Goal: Task Accomplishment & Management: Complete application form

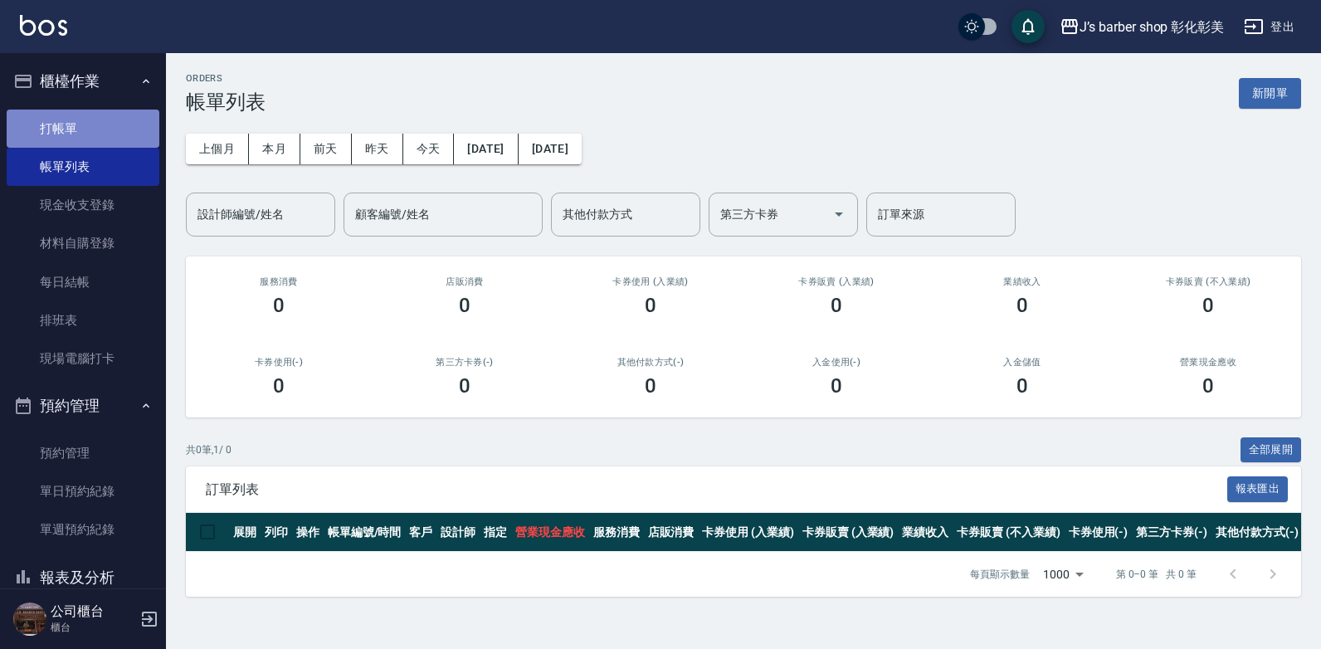
click at [107, 124] on link "打帳單" at bounding box center [83, 129] width 153 height 38
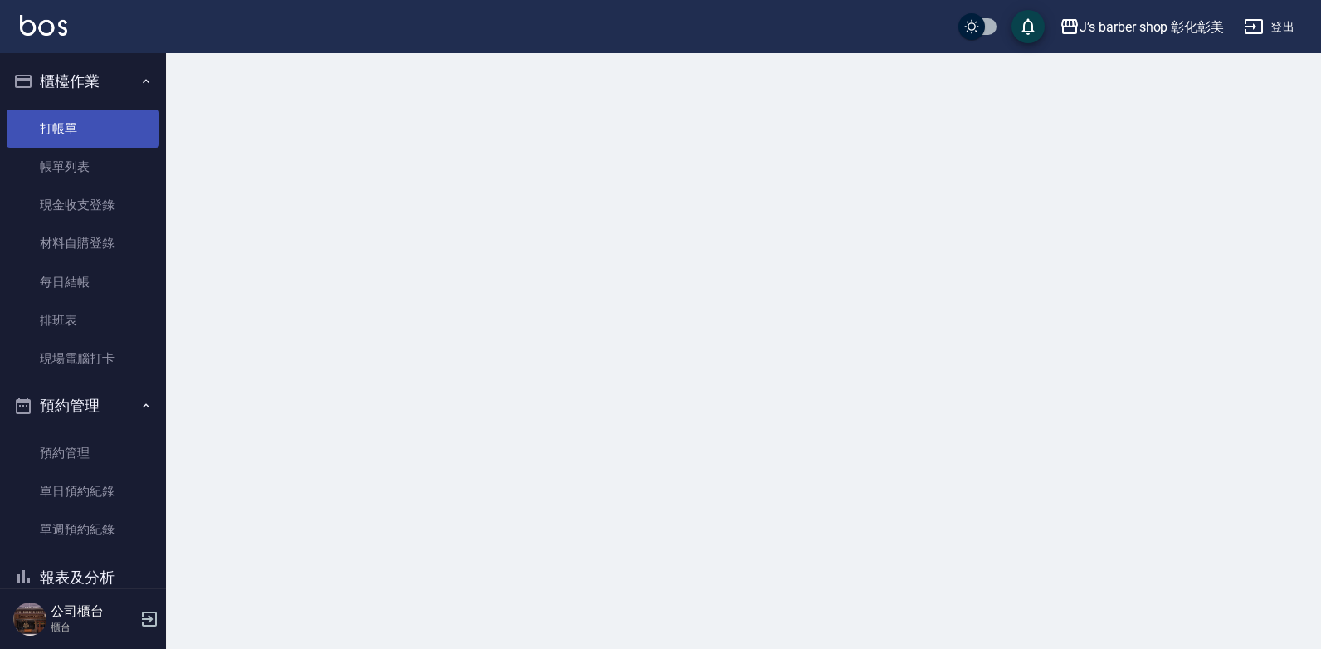
click at [108, 123] on link "打帳單" at bounding box center [83, 129] width 153 height 38
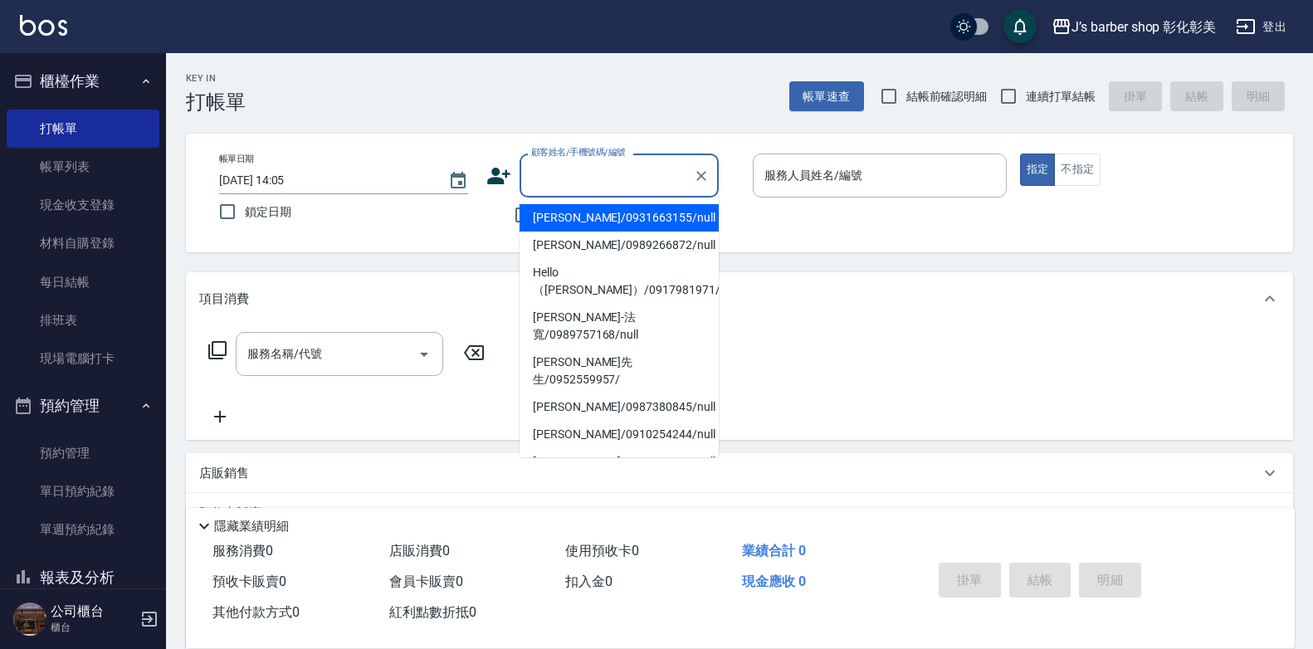
click at [582, 187] on input "顧客姓名/手機號碼/編號" at bounding box center [606, 175] width 159 height 29
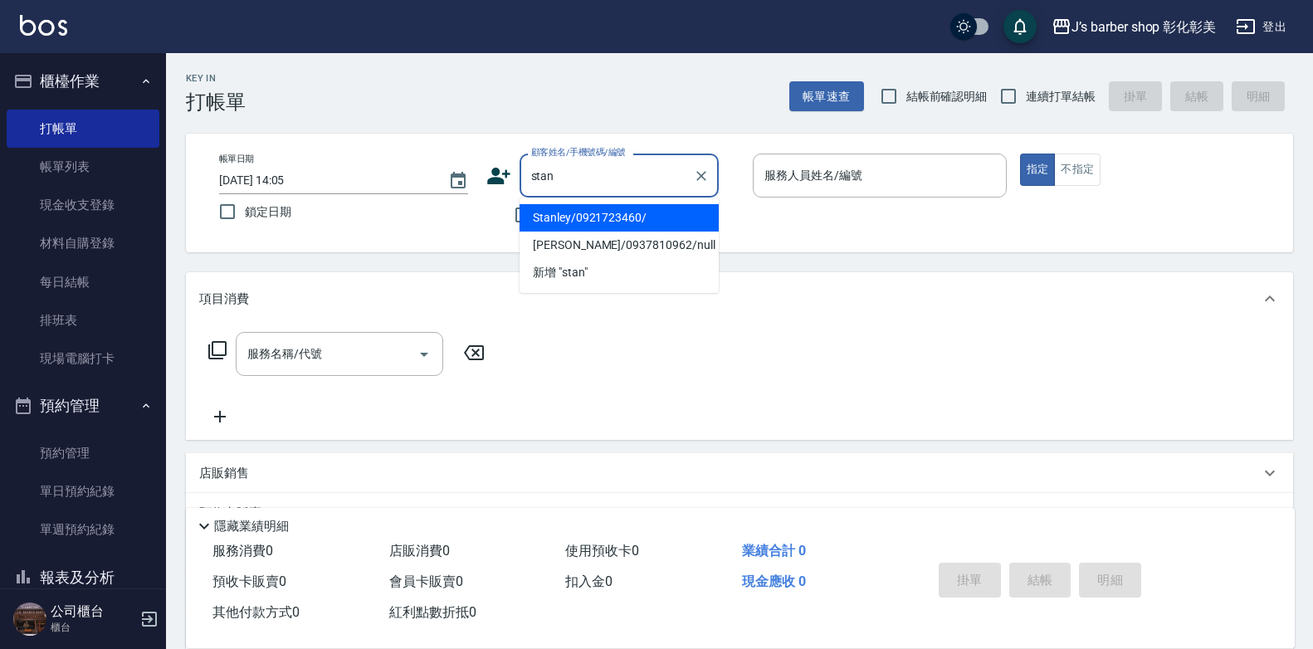
click at [599, 210] on li "Stanley/0921723460/" at bounding box center [619, 217] width 199 height 27
type input "Stanley/0921723460/"
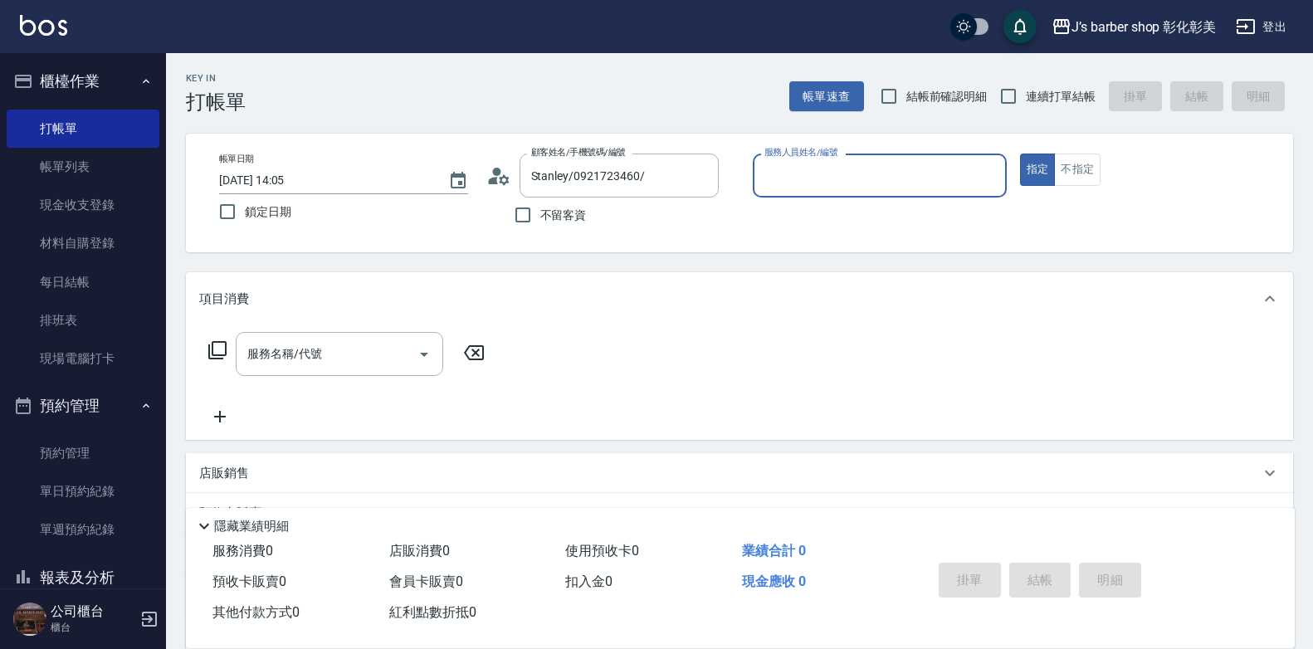
type input "LUNA(無代號)"
click at [263, 350] on div "服務名稱/代號 服務名稱/代號" at bounding box center [340, 354] width 208 height 44
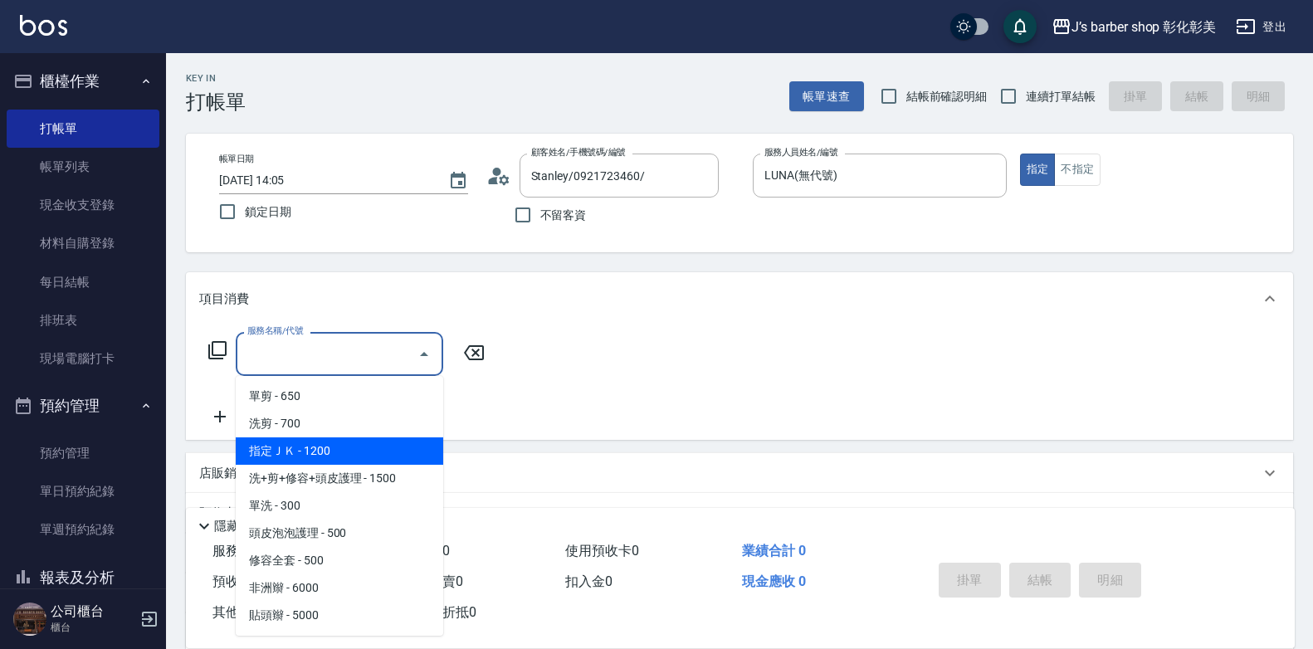
click at [346, 446] on span "指定ＪＫ - 1200" at bounding box center [340, 450] width 208 height 27
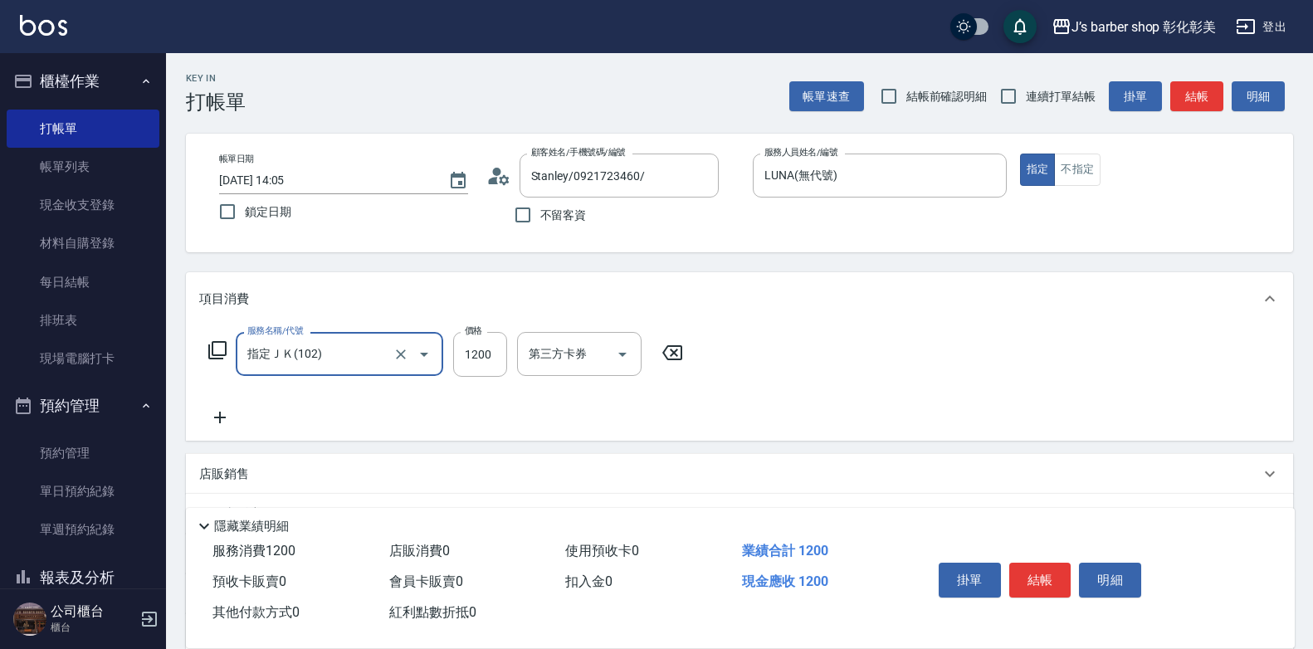
type input "指定ＪＫ(102)"
click at [399, 344] on div at bounding box center [412, 354] width 46 height 44
click at [399, 348] on icon "Clear" at bounding box center [401, 354] width 17 height 17
click at [386, 354] on input "服務名稱/代號" at bounding box center [316, 353] width 146 height 29
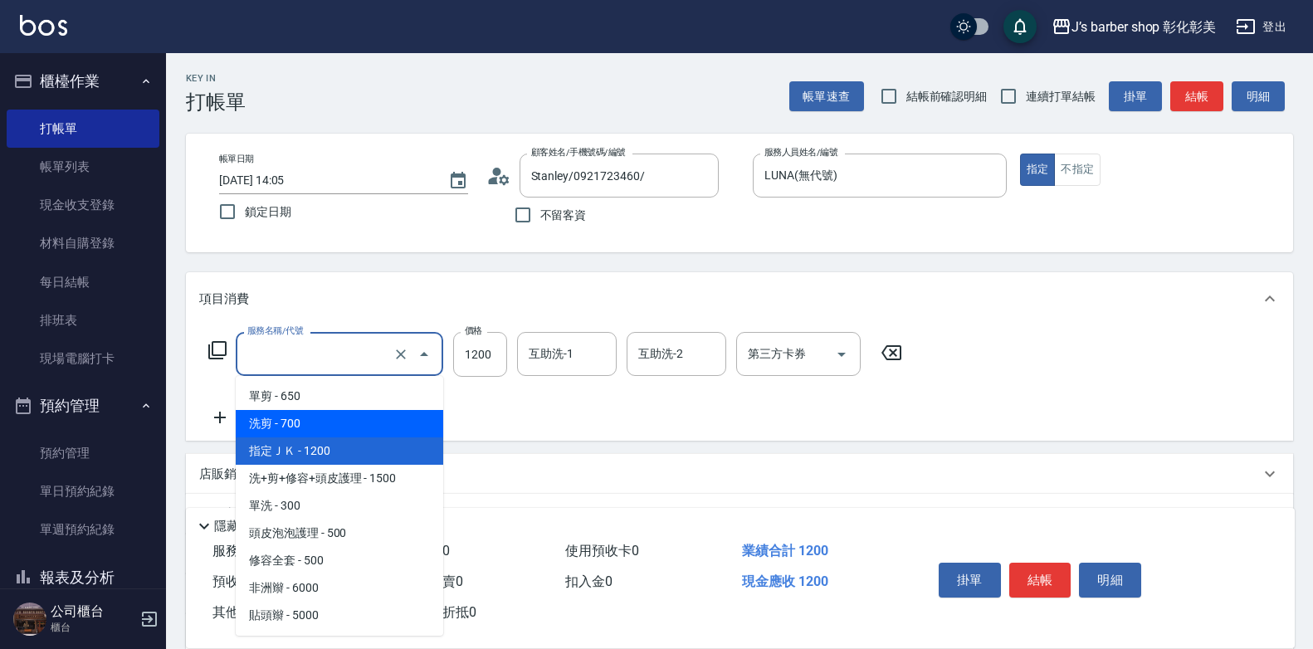
click at [296, 427] on span "洗剪 - 700" at bounding box center [340, 423] width 208 height 27
type input "洗剪(101)"
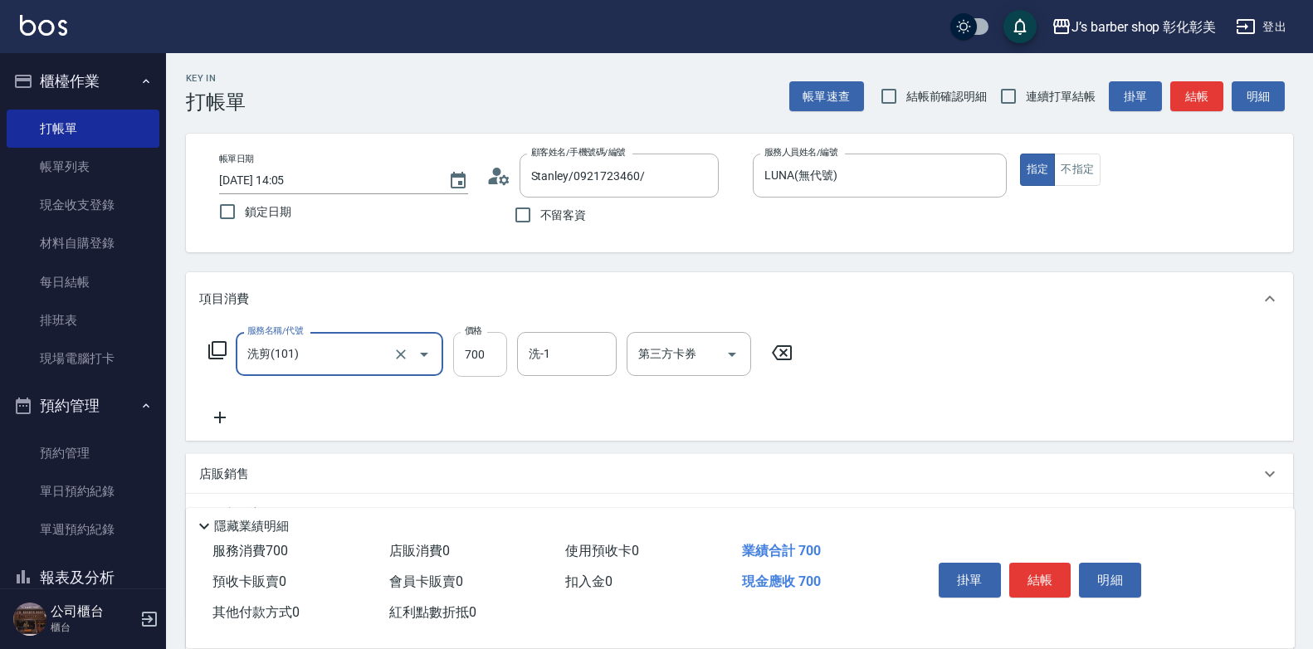
click at [473, 348] on input "700" at bounding box center [480, 354] width 54 height 45
click at [547, 339] on div "洗-1" at bounding box center [567, 354] width 100 height 44
type input "800"
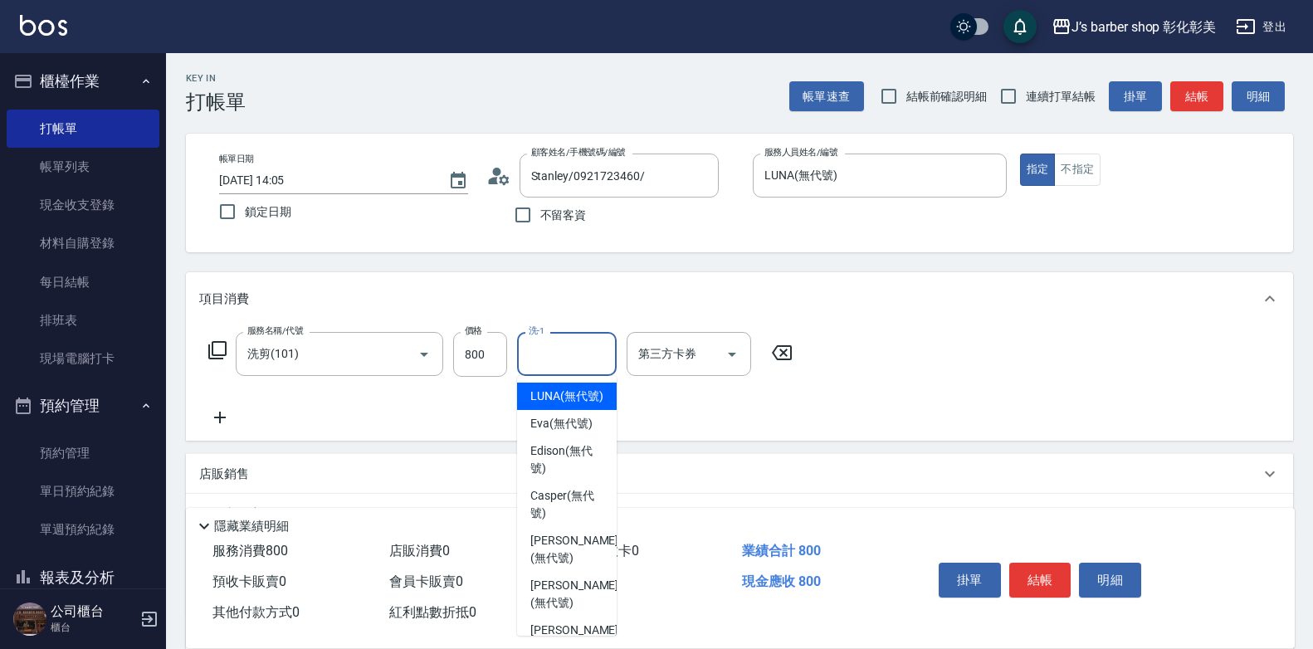
click at [542, 386] on div "LUNA (無代號)" at bounding box center [567, 396] width 100 height 27
type input "LUNA(無代號)"
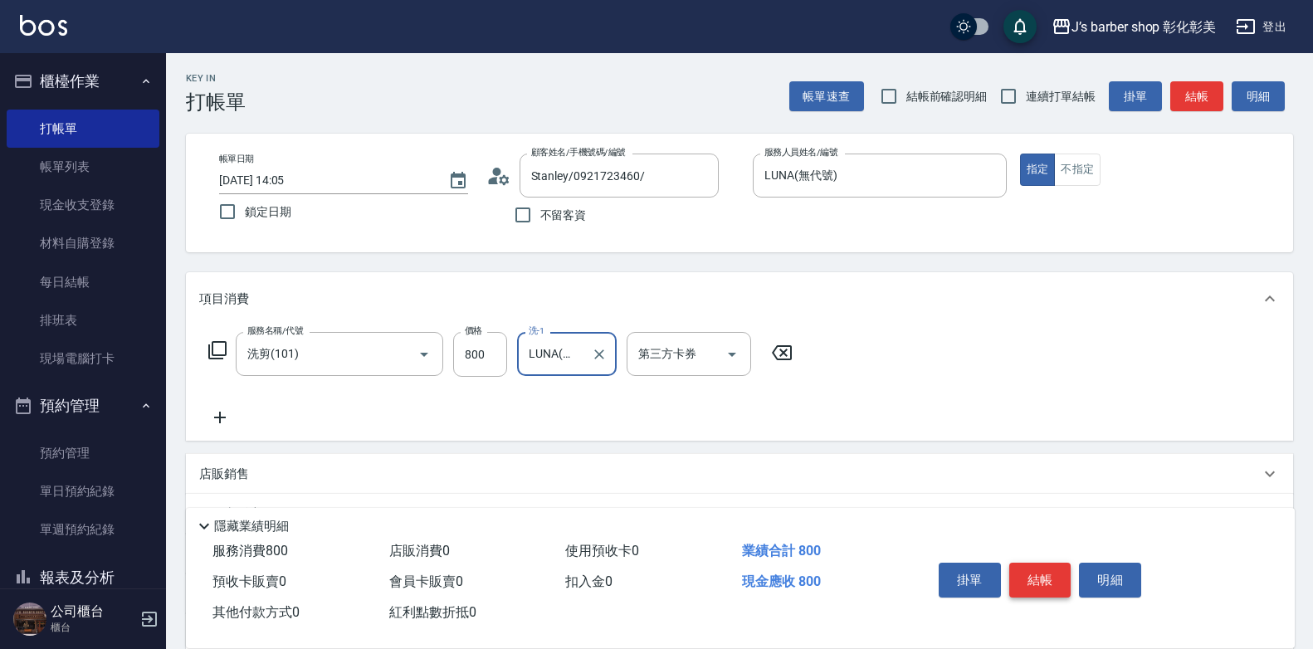
click at [1048, 579] on button "結帳" at bounding box center [1040, 580] width 62 height 35
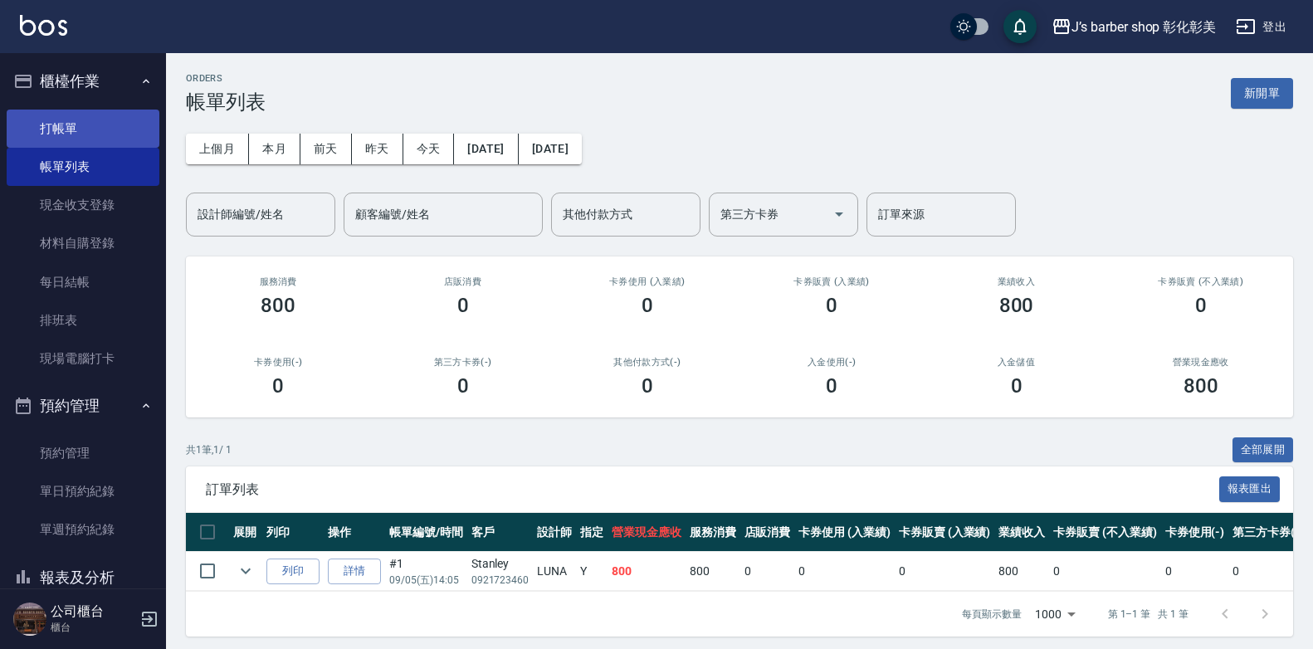
click at [105, 115] on link "打帳單" at bounding box center [83, 129] width 153 height 38
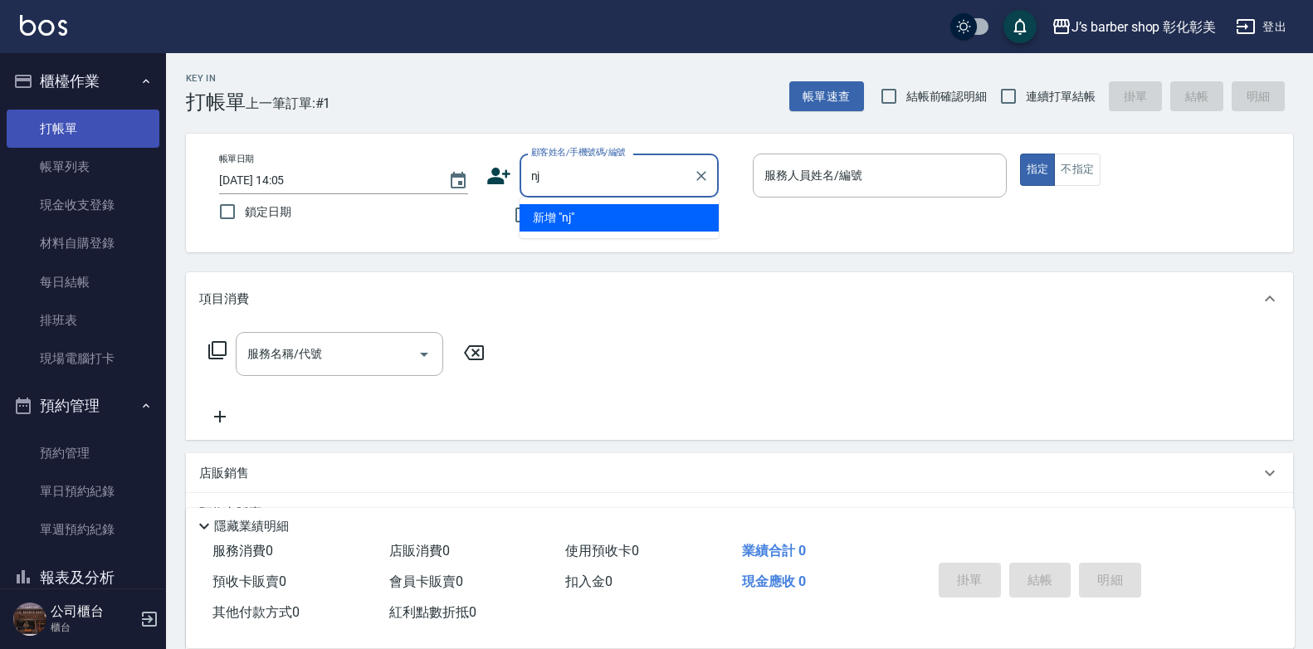
type input "n"
type input "斯"
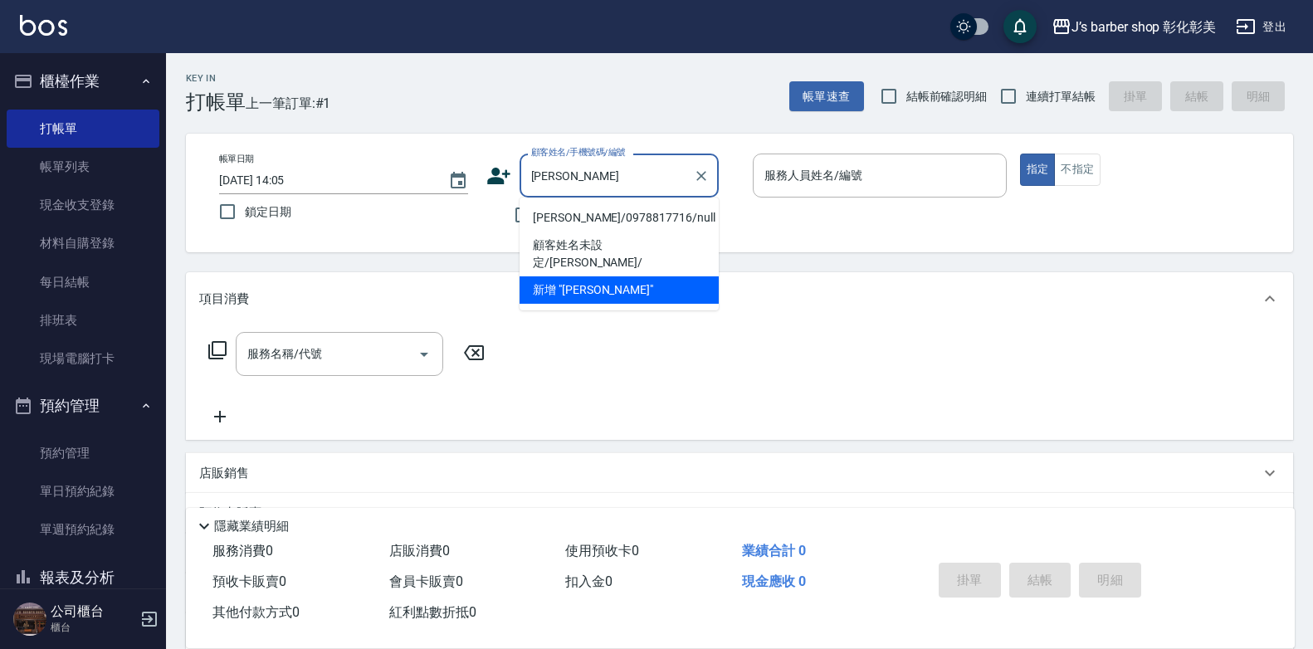
click at [642, 216] on li "[PERSON_NAME]/0978817716/null" at bounding box center [619, 217] width 199 height 27
click at [642, 216] on div "不留客資" at bounding box center [602, 215] width 232 height 35
type input "[PERSON_NAME]/0978817716/null"
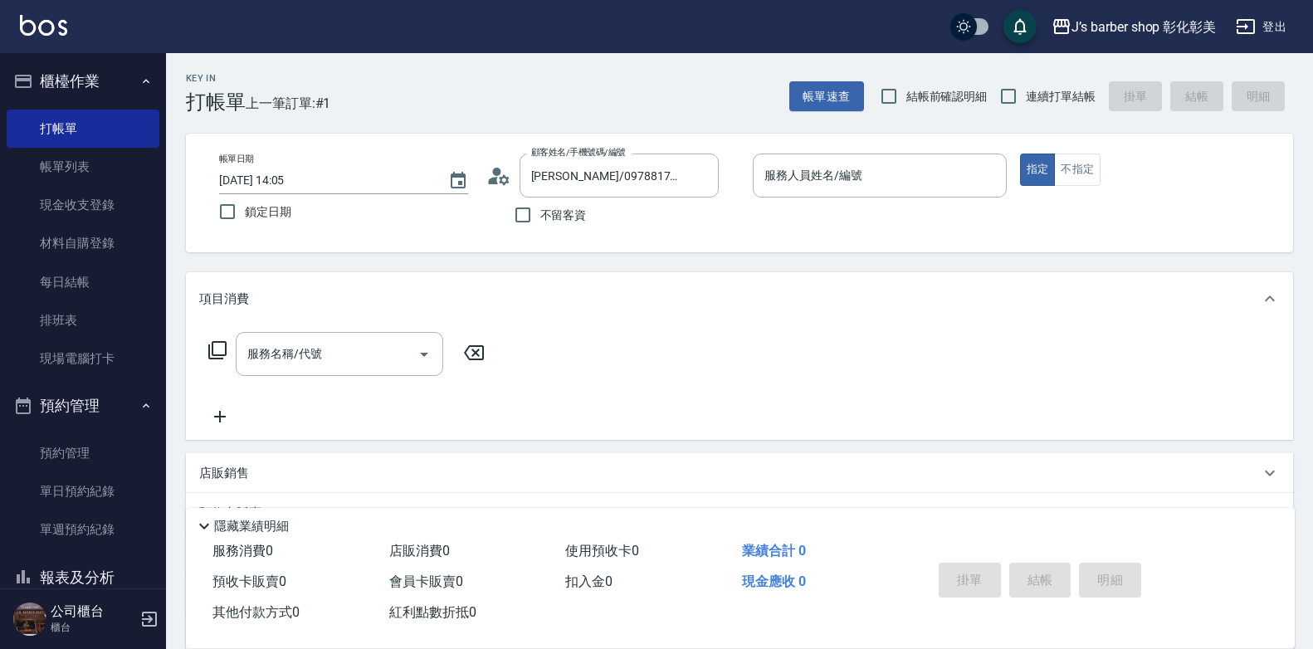
type input "LUNA(無代號)"
click at [337, 337] on div "服務名稱/代號" at bounding box center [340, 354] width 208 height 44
click at [369, 339] on div "服務名稱/代號" at bounding box center [340, 354] width 208 height 44
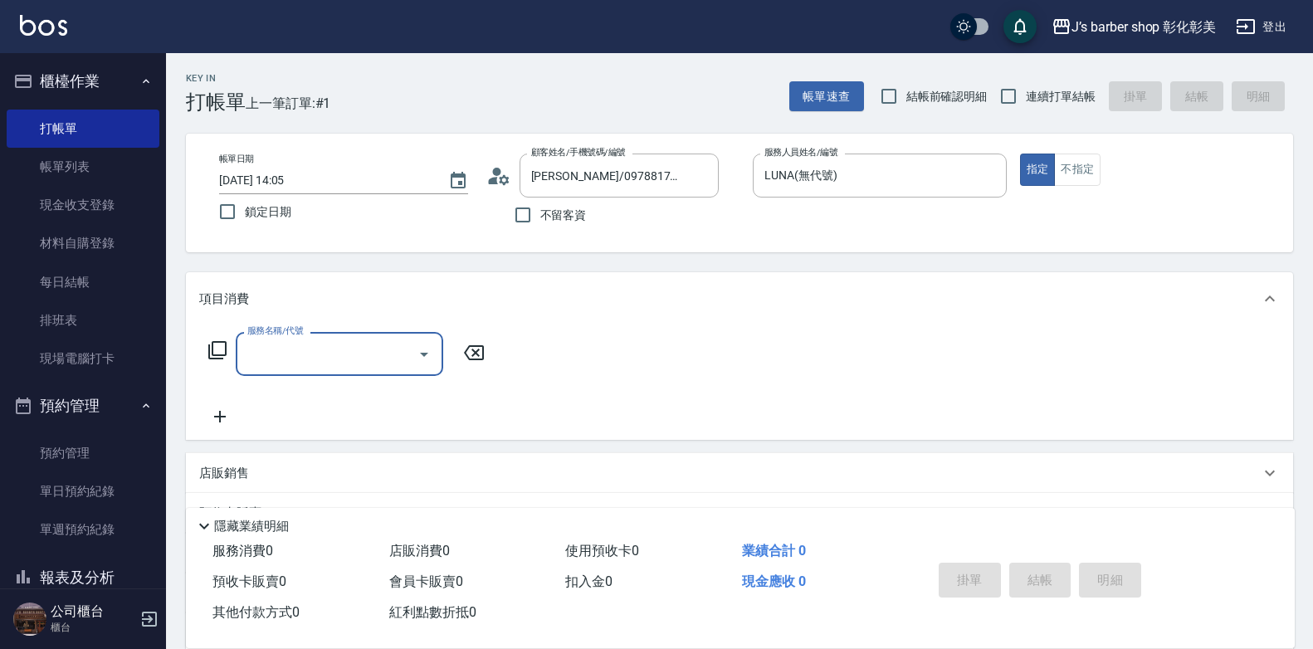
click at [363, 344] on input "服務名稱/代號" at bounding box center [327, 353] width 168 height 29
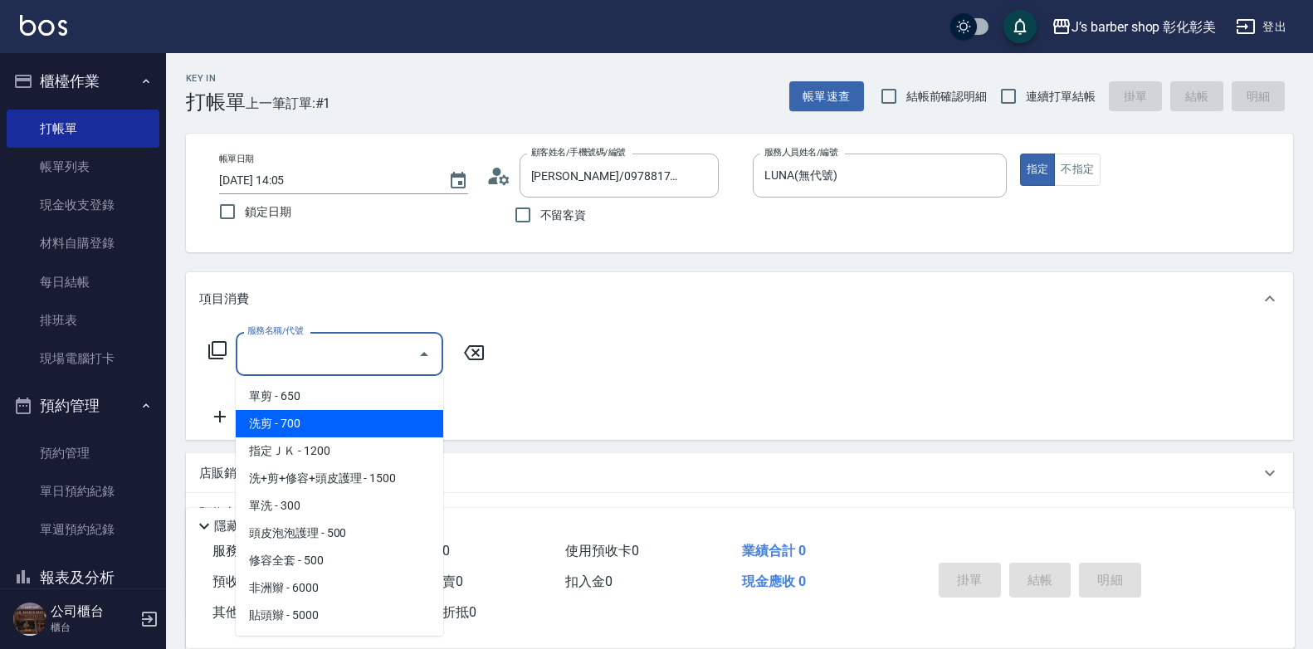
click at [362, 433] on span "洗剪 - 700" at bounding box center [340, 423] width 208 height 27
type input "洗剪(101)"
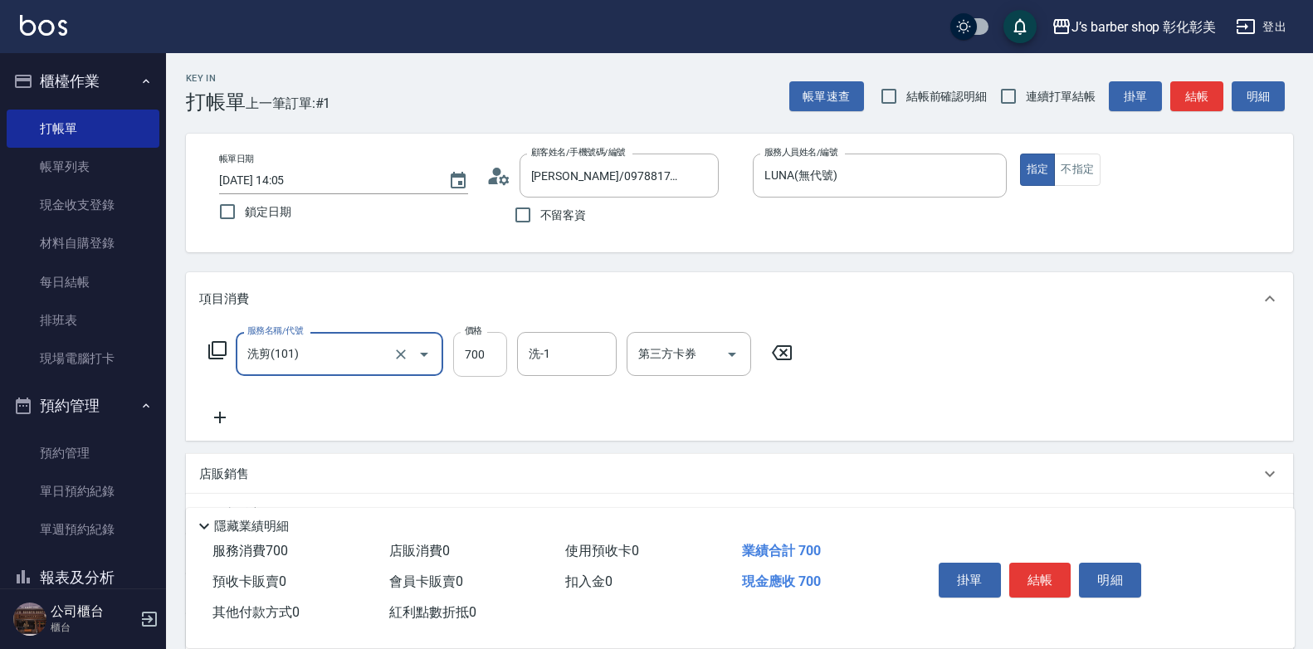
click at [497, 359] on input "700" at bounding box center [480, 354] width 54 height 45
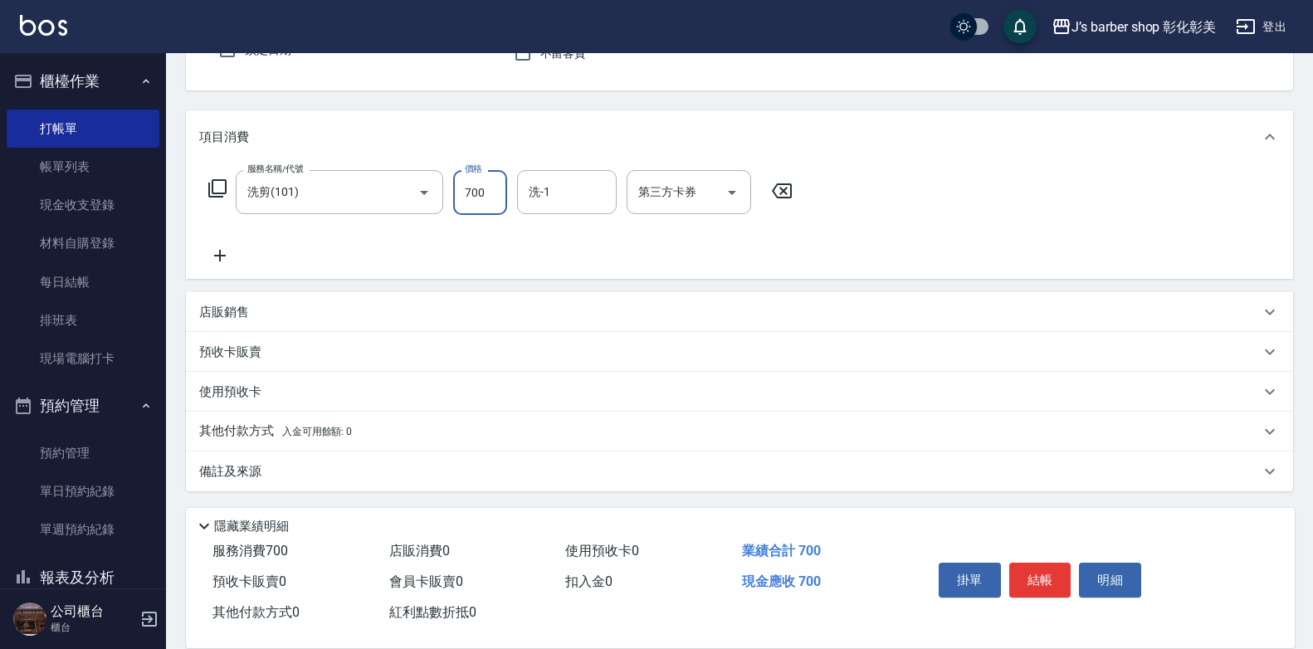
scroll to position [164, 0]
type input "800"
click at [598, 182] on input "洗-1" at bounding box center [567, 190] width 85 height 29
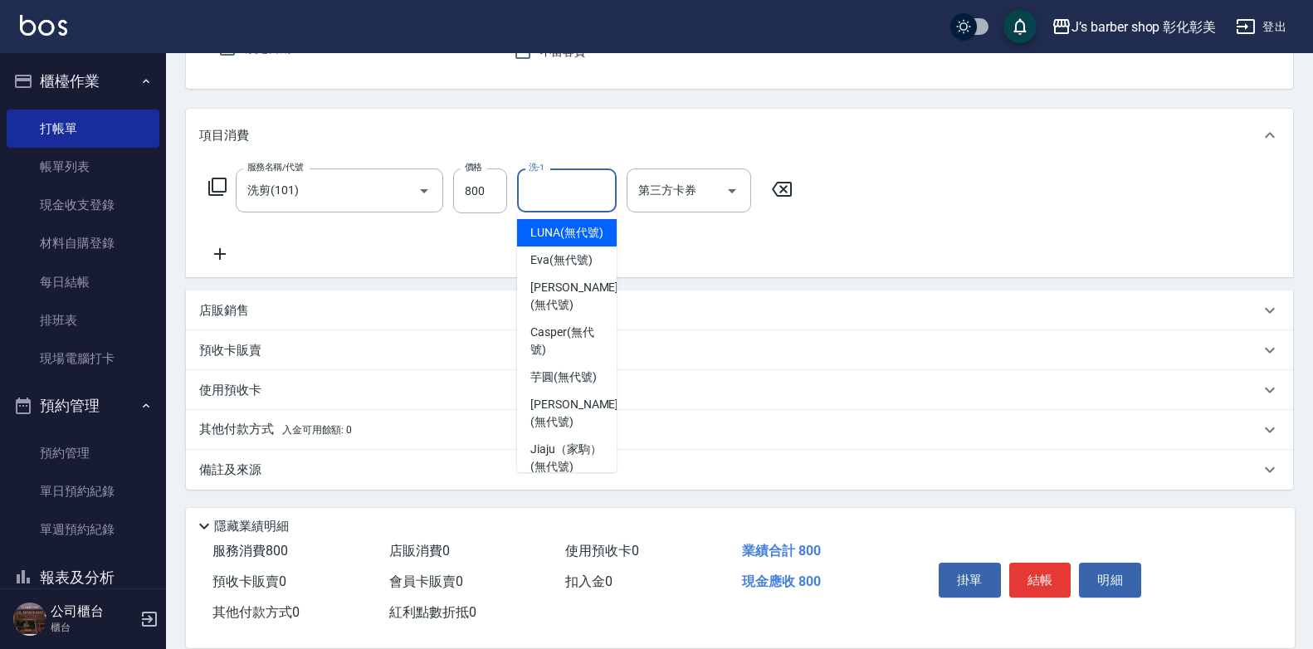
click at [598, 182] on input "洗-1" at bounding box center [567, 190] width 85 height 29
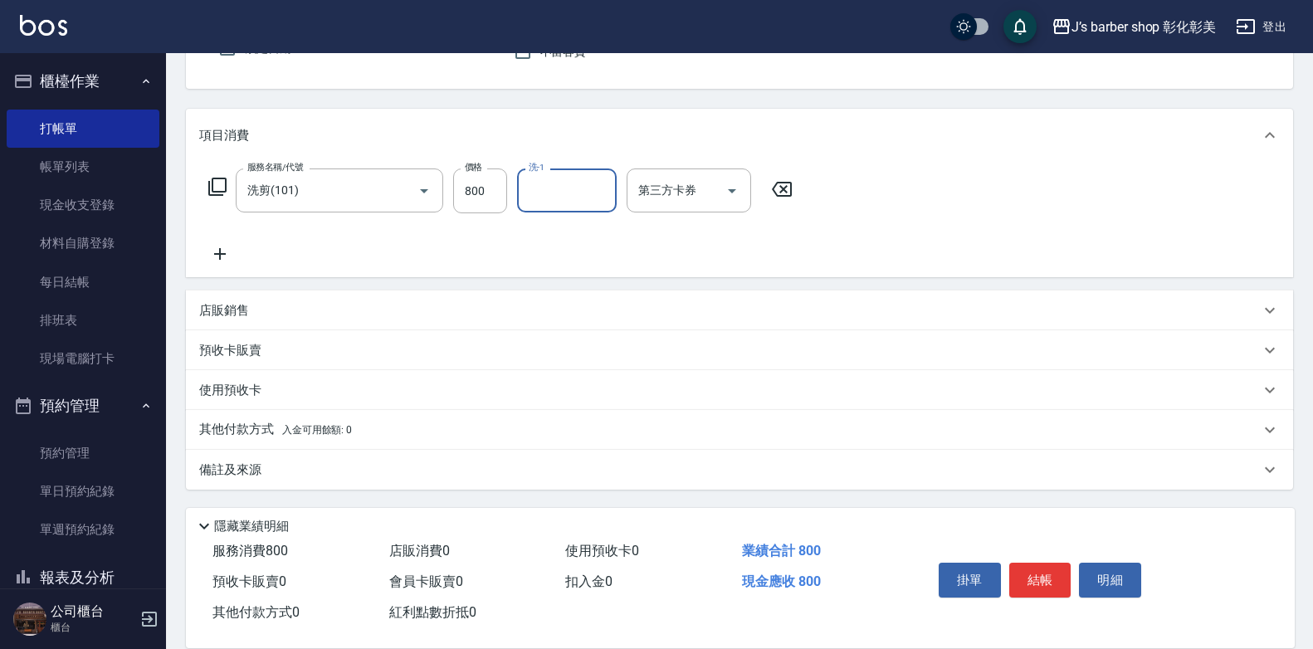
click at [583, 194] on input "洗-1" at bounding box center [567, 190] width 85 height 29
click at [576, 186] on input "洗-1" at bounding box center [567, 190] width 85 height 29
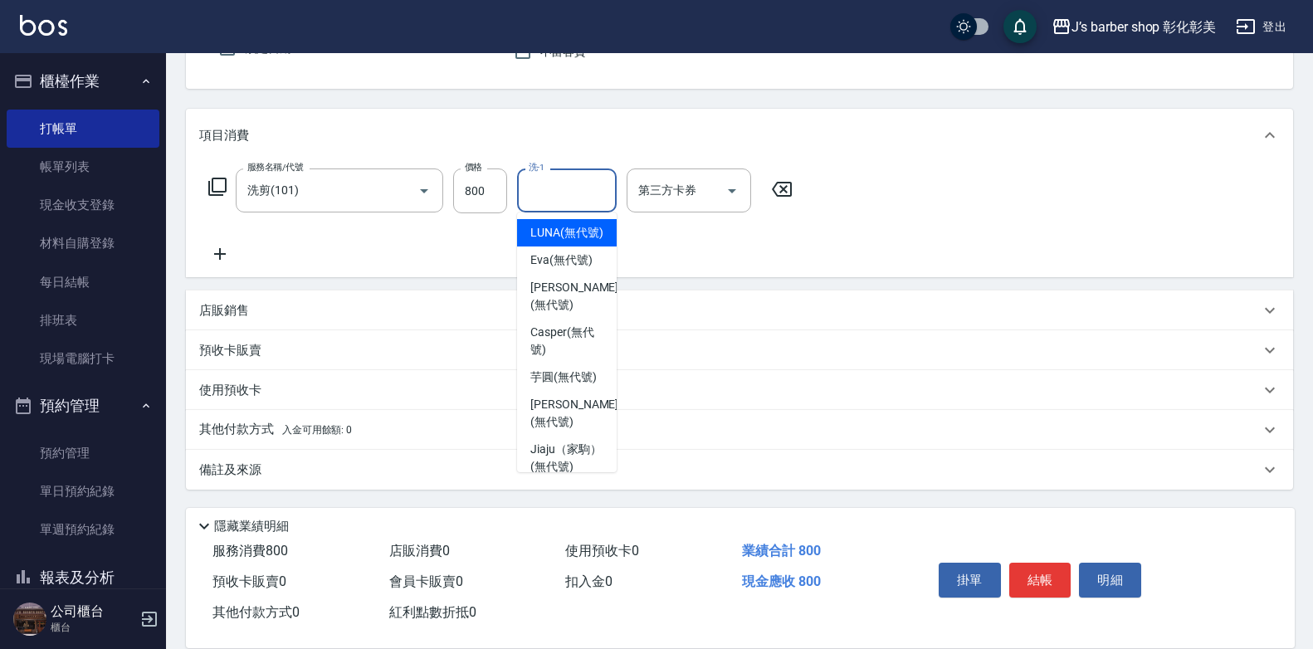
click at [574, 237] on span "LUNA (無代號)" at bounding box center [566, 232] width 73 height 17
type input "LUNA(無代號)"
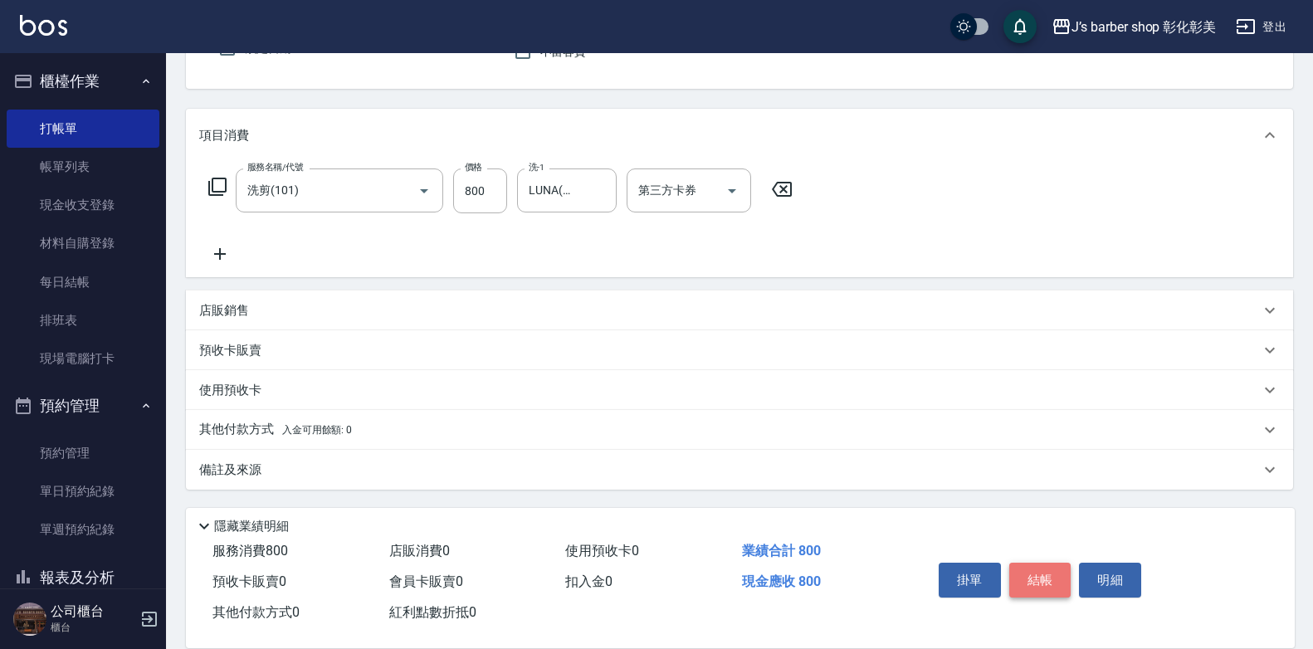
click at [1047, 579] on button "結帳" at bounding box center [1040, 580] width 62 height 35
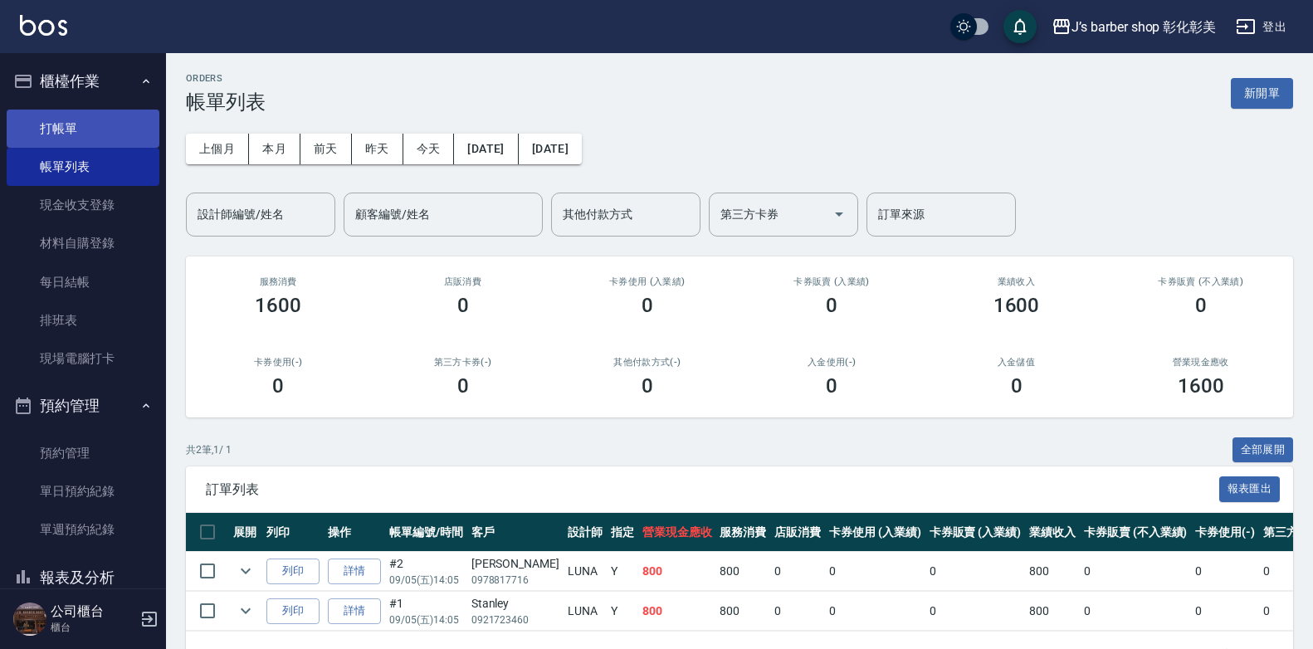
click at [36, 122] on link "打帳單" at bounding box center [83, 129] width 153 height 38
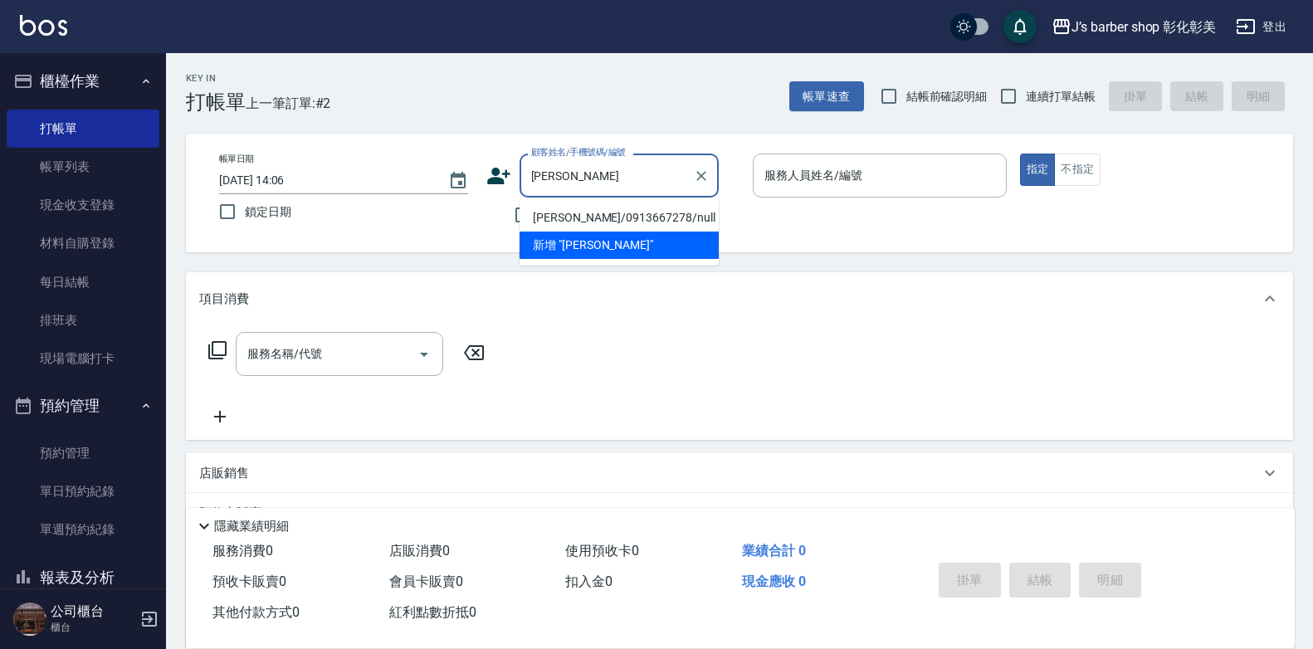
click at [635, 217] on li "[PERSON_NAME]/0913667278/null" at bounding box center [619, 217] width 199 height 27
type input "[PERSON_NAME]/0913667278/null"
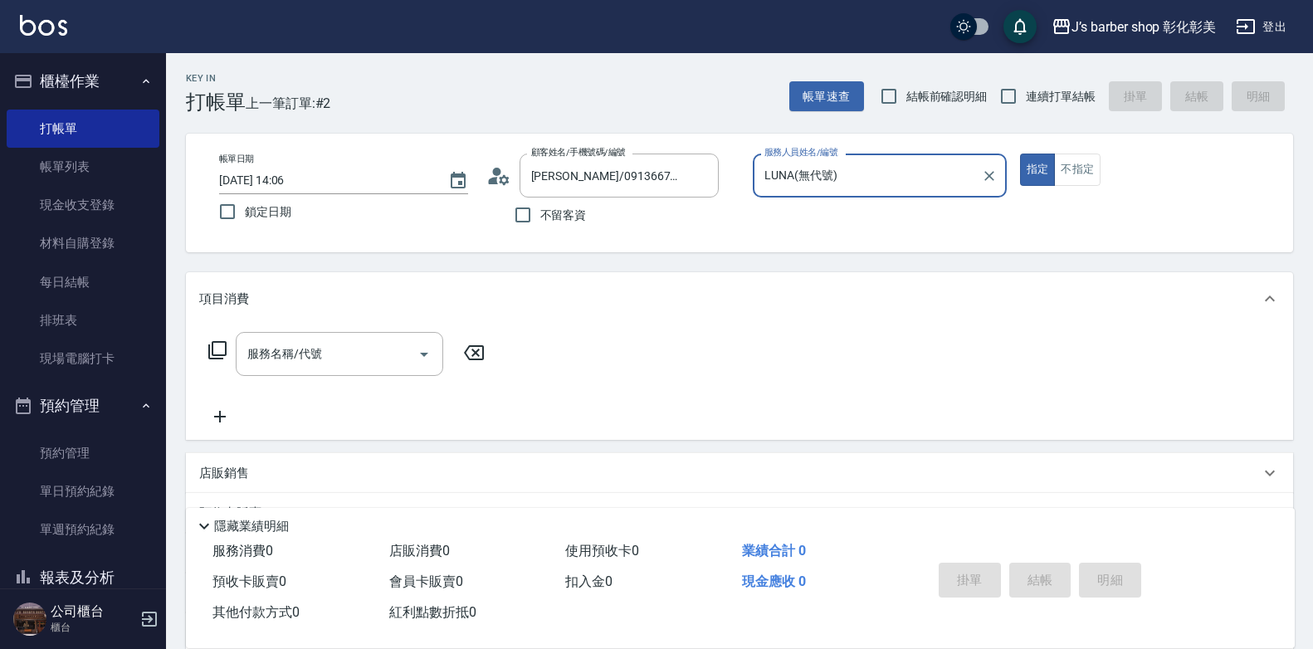
type input "LUNA(無代號)"
click at [325, 369] on div "服務名稱/代號" at bounding box center [340, 354] width 208 height 44
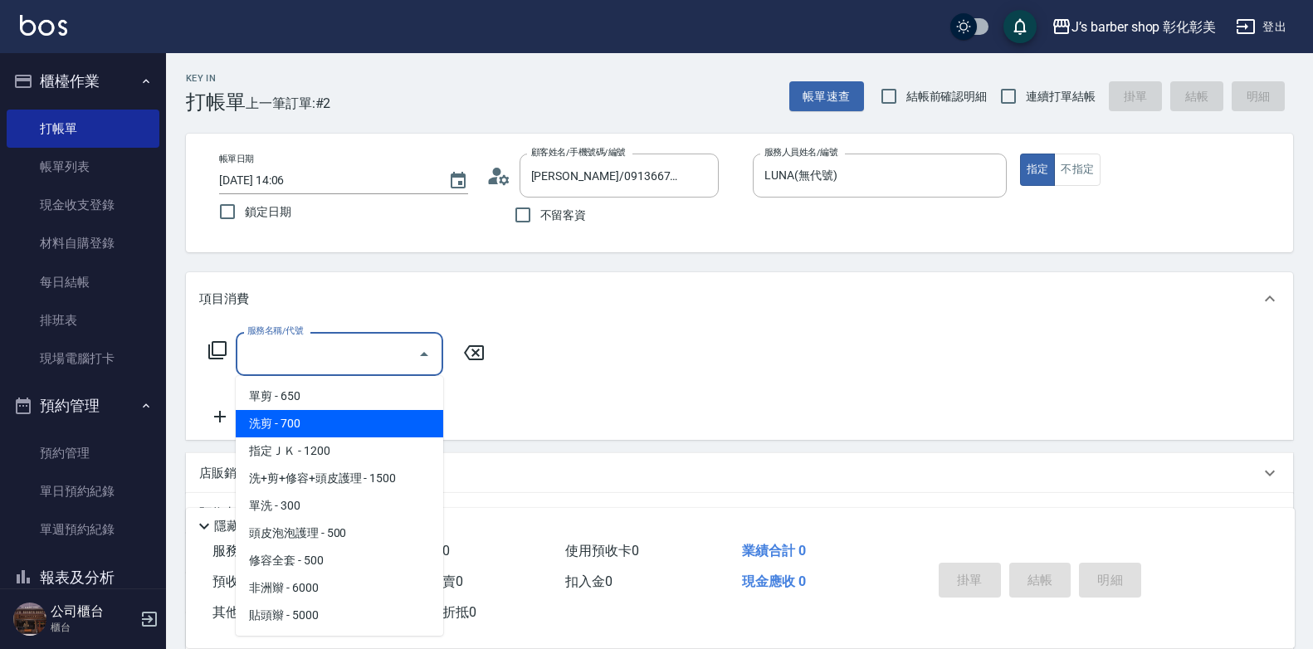
click at [325, 425] on span "洗剪 - 700" at bounding box center [340, 423] width 208 height 27
type input "洗剪(101)"
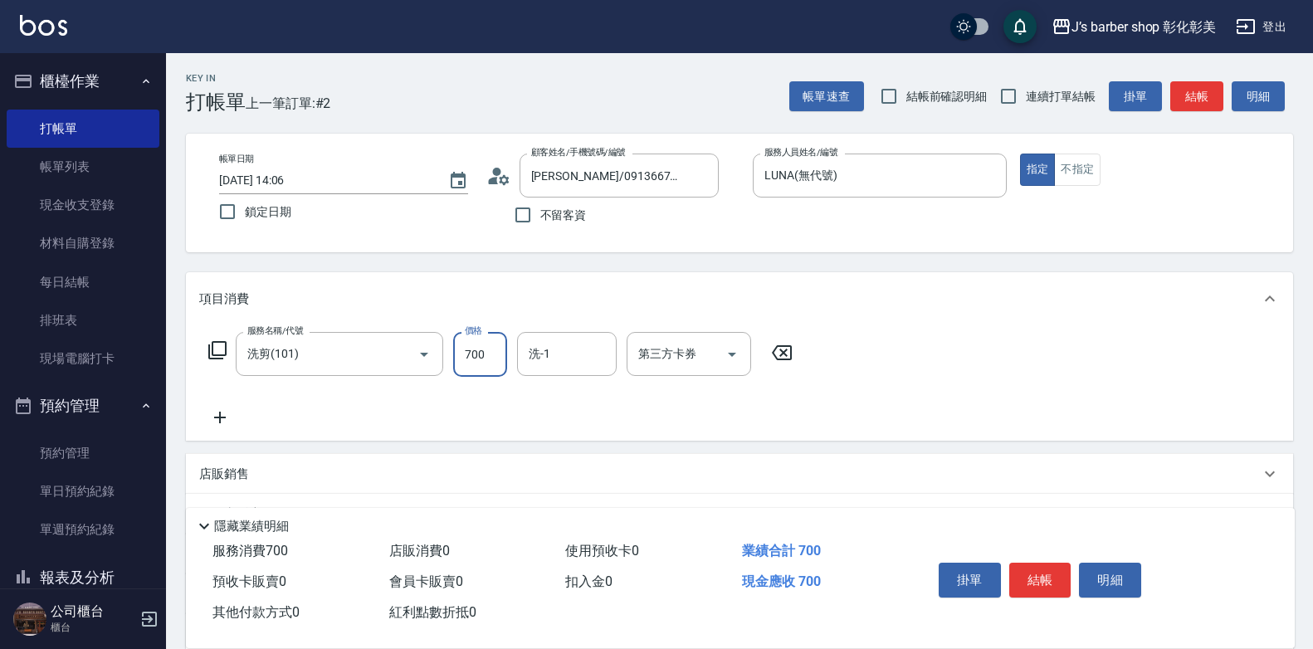
click at [491, 357] on input "700" at bounding box center [480, 354] width 54 height 45
type input "800"
click at [586, 349] on input "洗-1" at bounding box center [567, 353] width 85 height 29
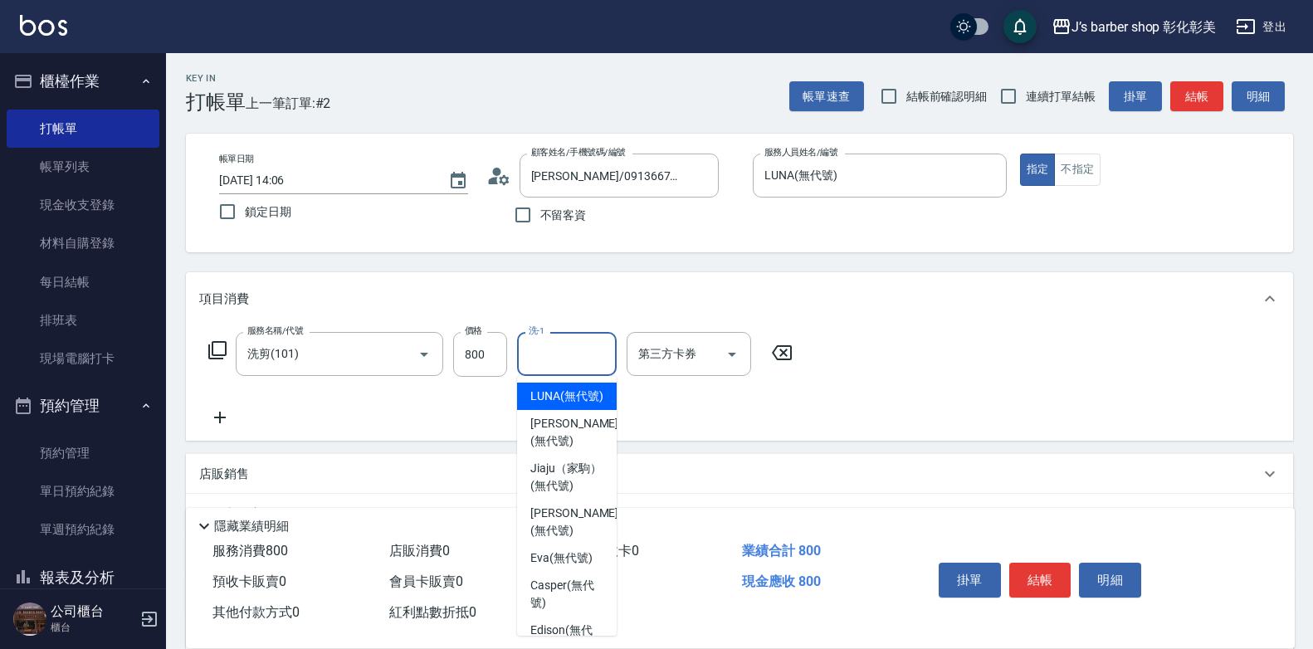
click at [586, 349] on input "洗-1" at bounding box center [567, 353] width 85 height 29
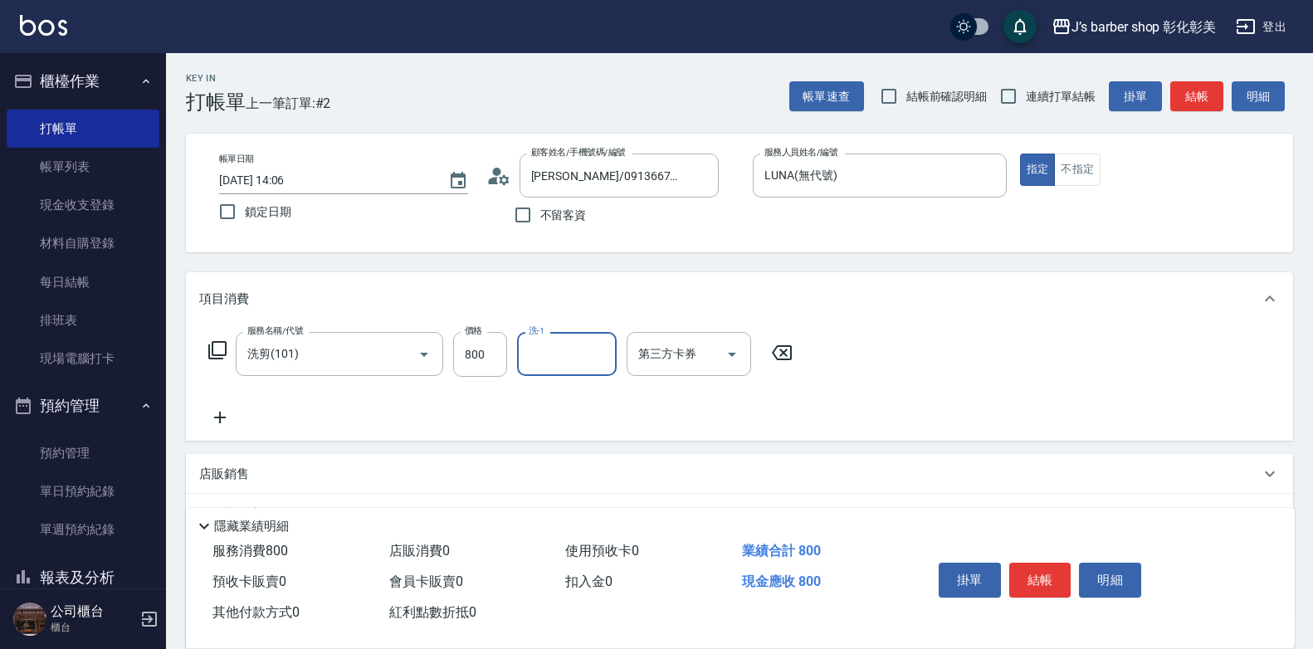
click at [573, 345] on input "洗-1" at bounding box center [567, 353] width 85 height 29
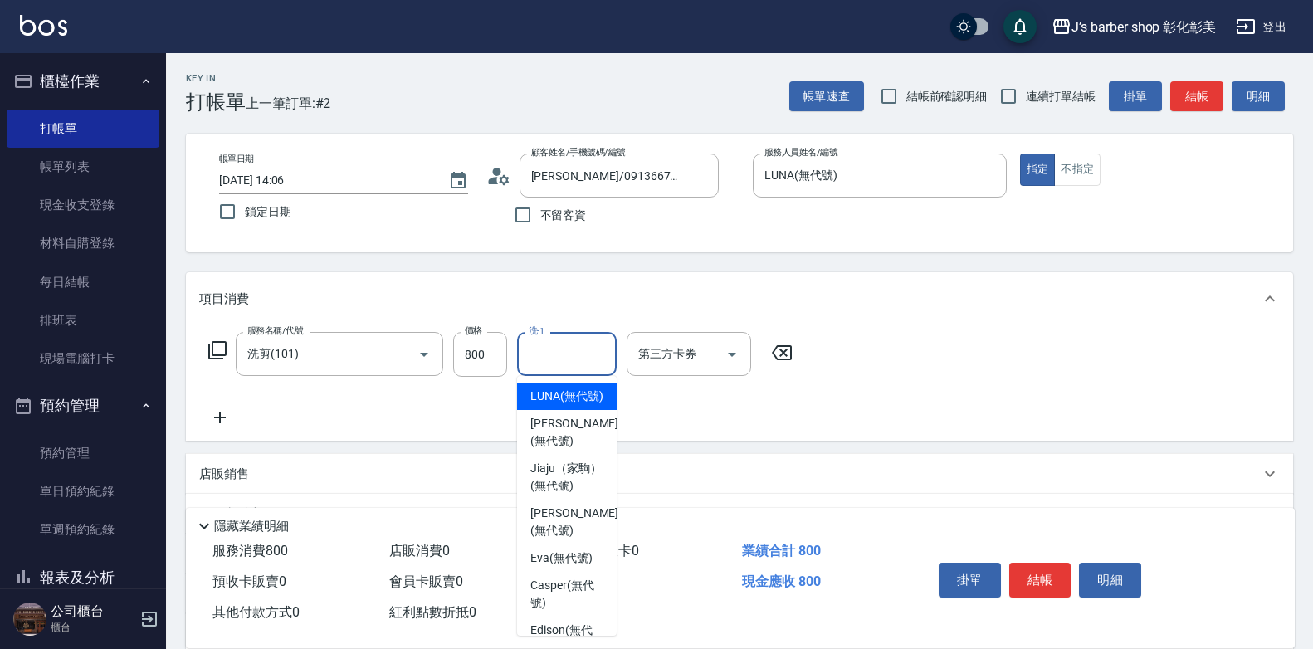
click at [576, 398] on span "LUNA (無代號)" at bounding box center [566, 396] width 73 height 17
type input "LUNA(無代號)"
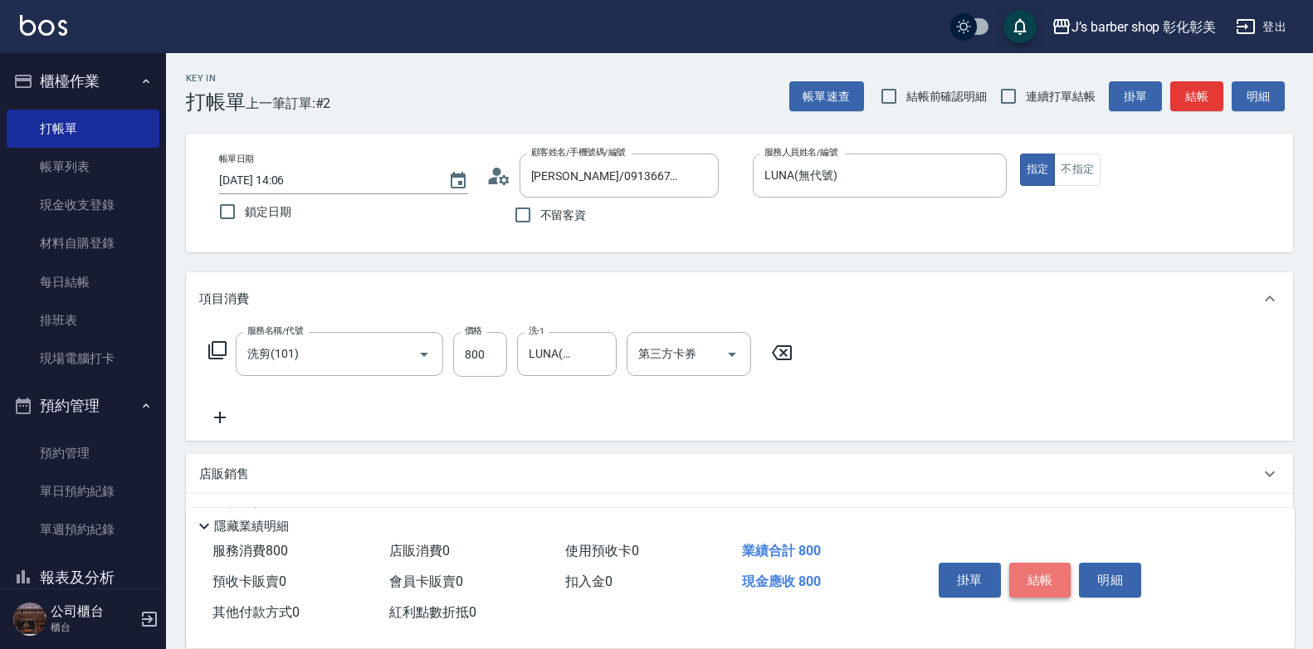
click at [1063, 575] on button "結帳" at bounding box center [1040, 580] width 62 height 35
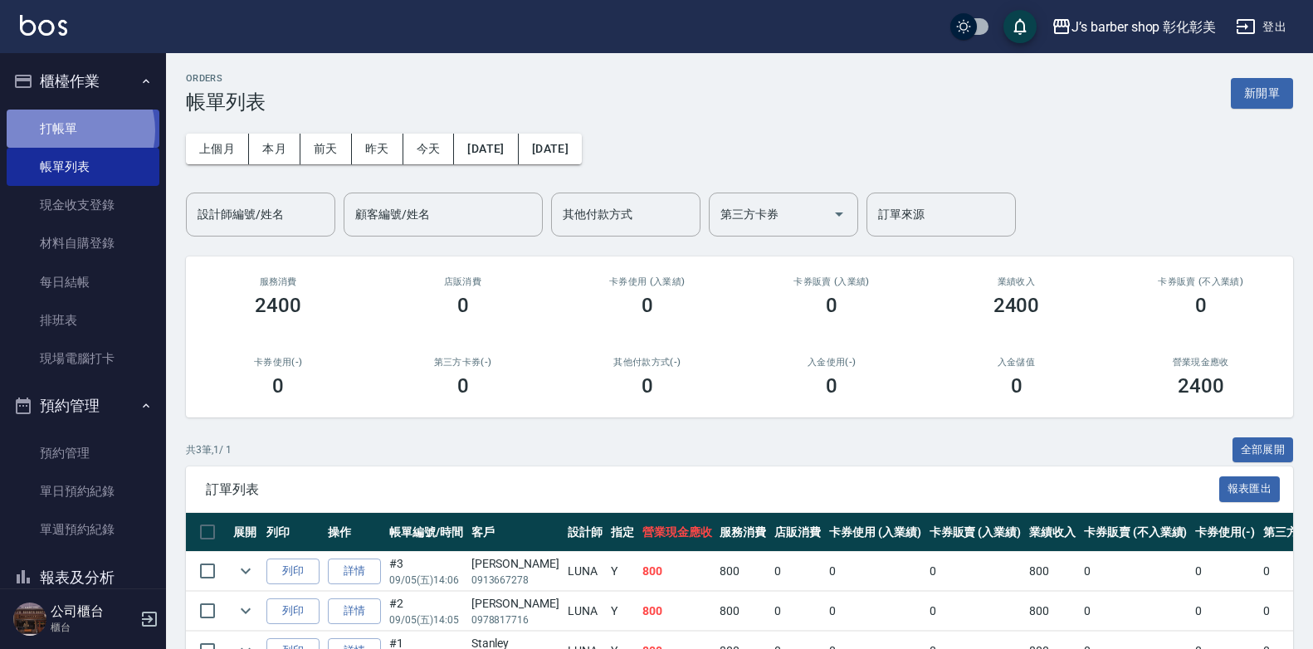
click at [68, 130] on link "打帳單" at bounding box center [83, 129] width 153 height 38
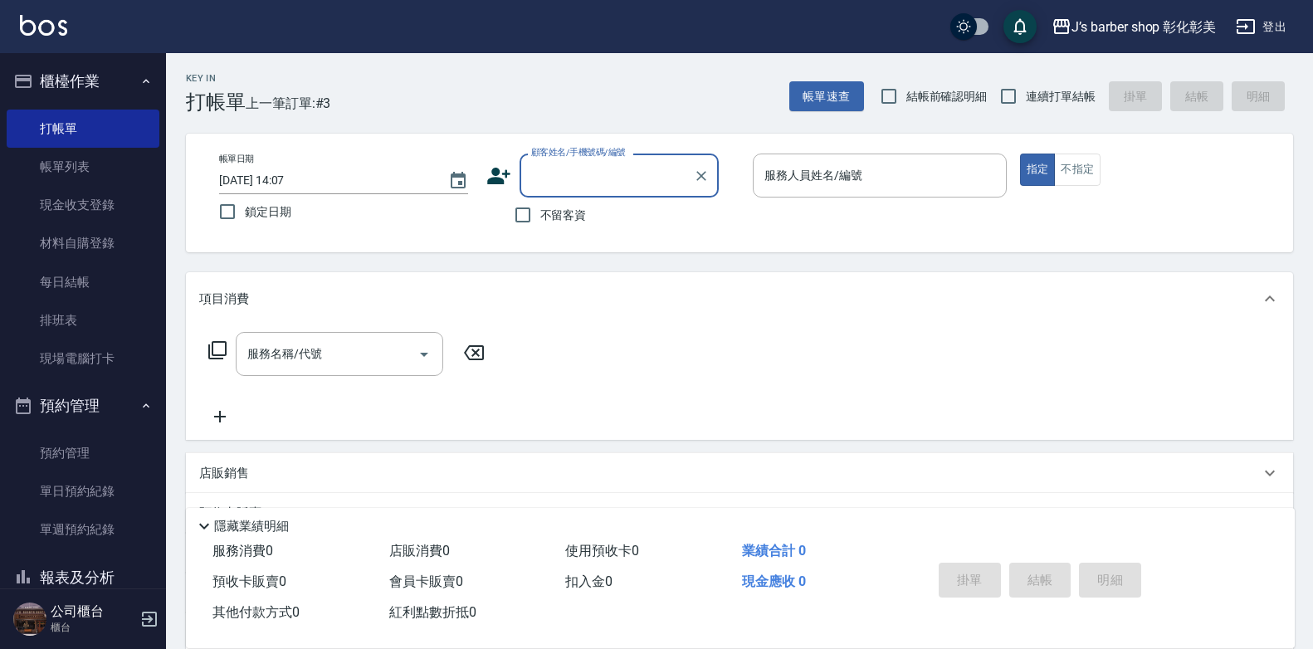
click at [569, 169] on input "顧客姓名/手機號碼/編號" at bounding box center [606, 175] width 159 height 29
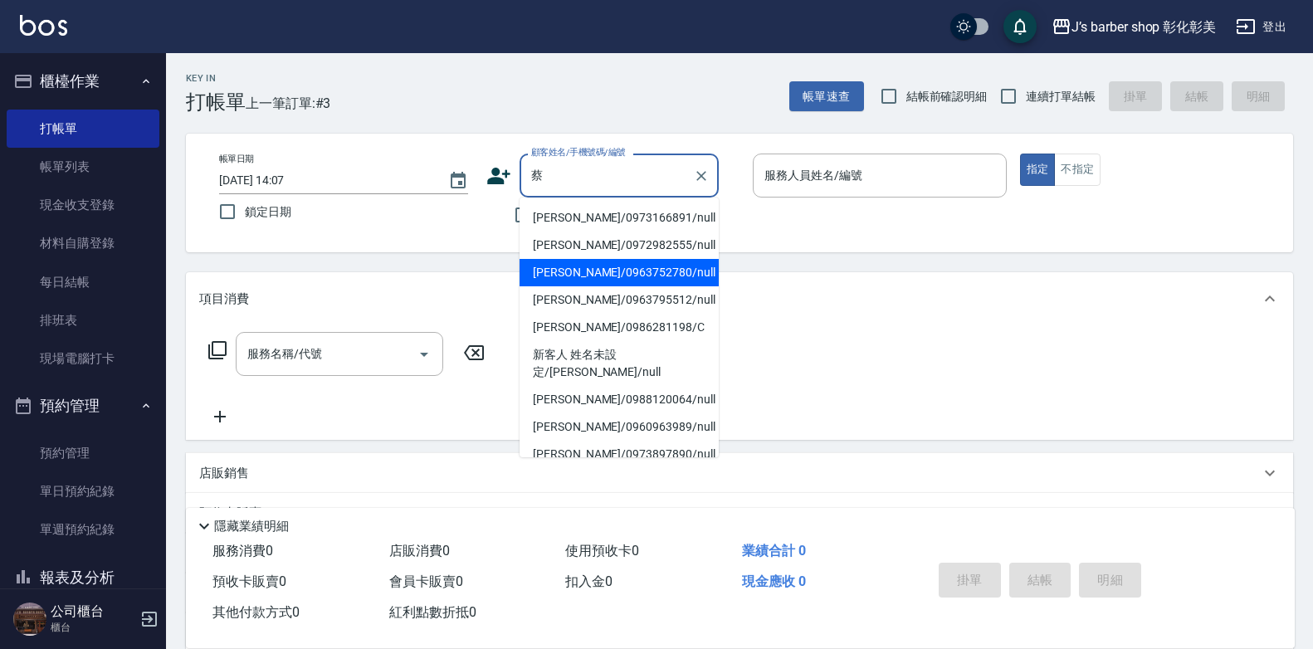
click at [602, 277] on li "[PERSON_NAME]/0963752780/null" at bounding box center [619, 272] width 199 height 27
type input "[PERSON_NAME]/0963752780/null"
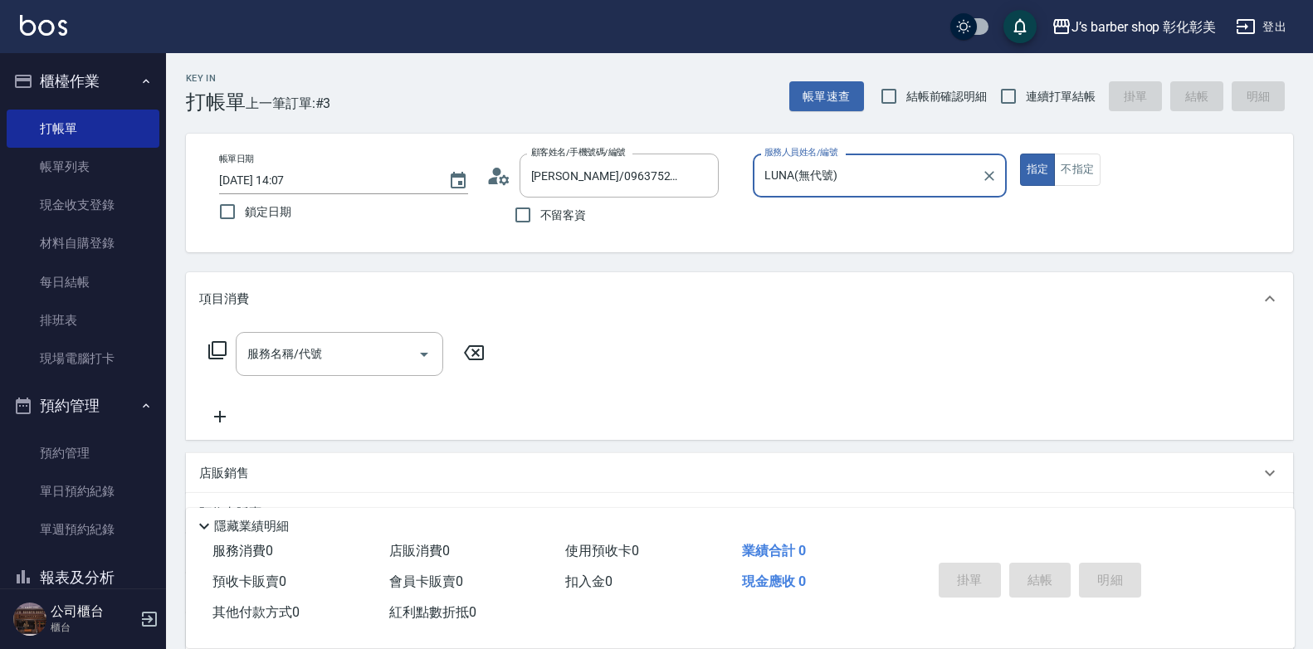
type input "LUNA(無代號)"
click at [339, 378] on div "服務名稱/代號 服務名稱/代號" at bounding box center [346, 379] width 295 height 95
click at [339, 363] on input "服務名稱/代號" at bounding box center [327, 353] width 168 height 29
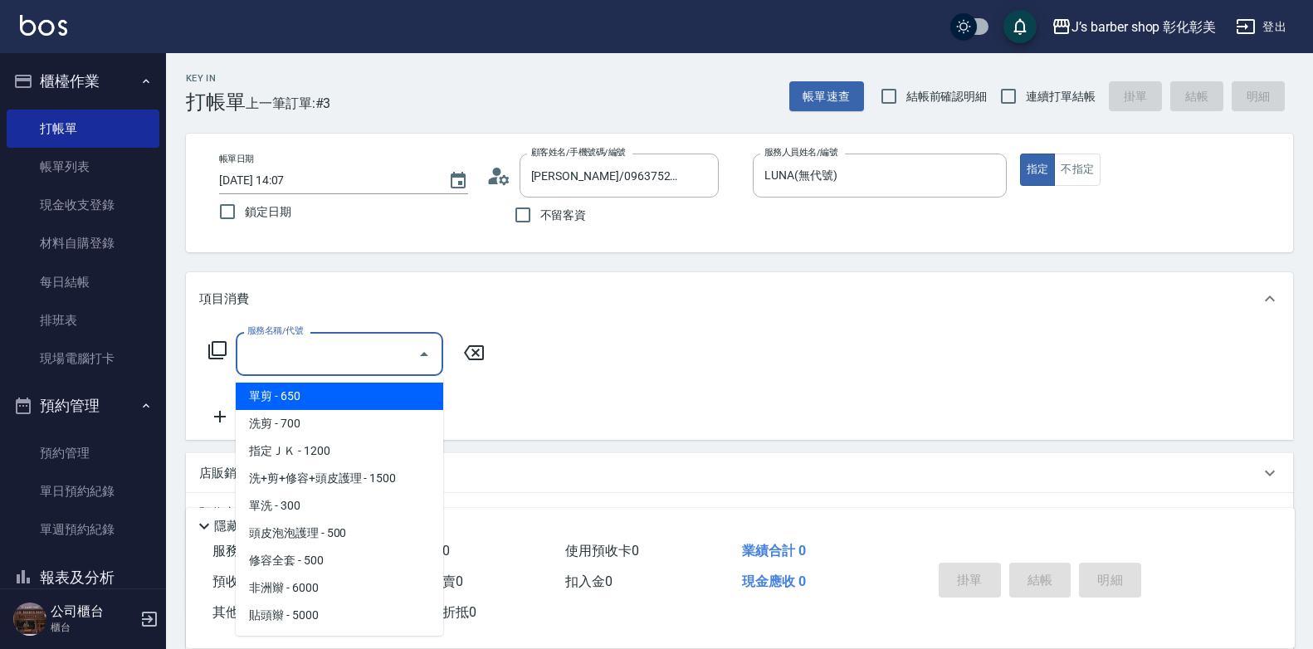
click at [317, 423] on span "洗剪 - 700" at bounding box center [340, 423] width 208 height 27
click at [317, 423] on div "服務名稱/代號 服務名稱/代號" at bounding box center [346, 379] width 295 height 95
type input "洗剪(101)"
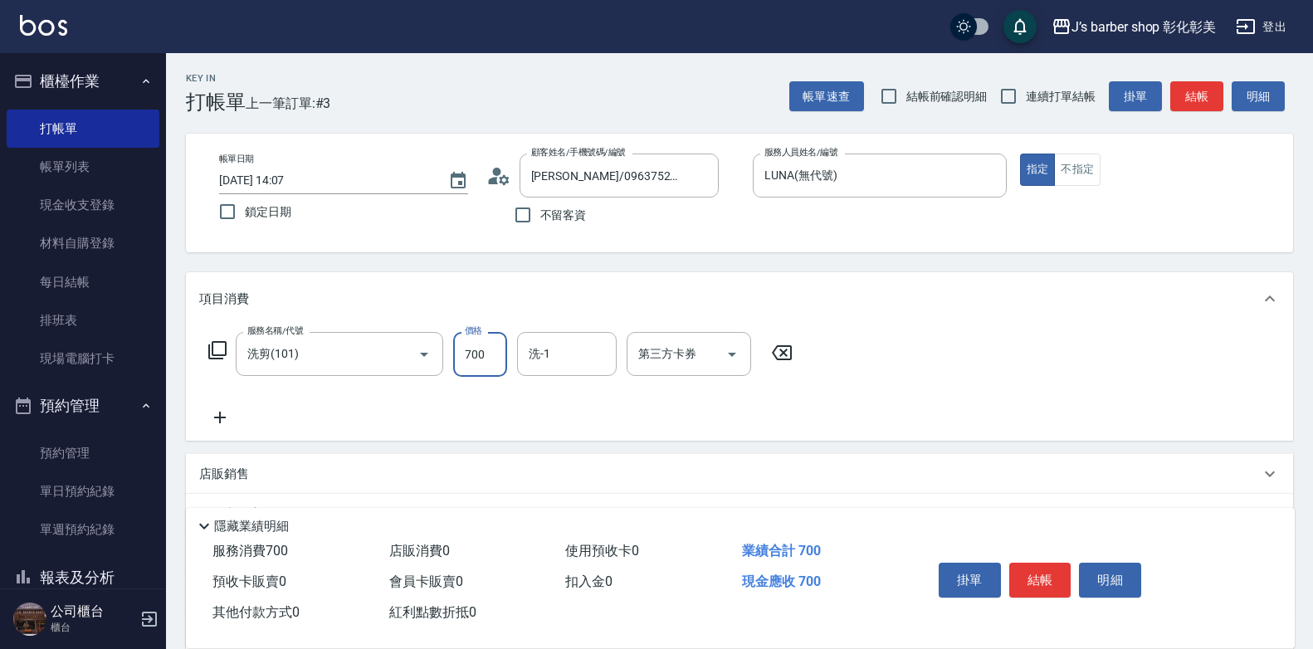
drag, startPoint x: 317, startPoint y: 423, endPoint x: 498, endPoint y: 338, distance: 200.1
click at [498, 338] on input "700" at bounding box center [480, 354] width 54 height 45
click at [522, 340] on div "洗-1" at bounding box center [567, 354] width 100 height 44
type input "800"
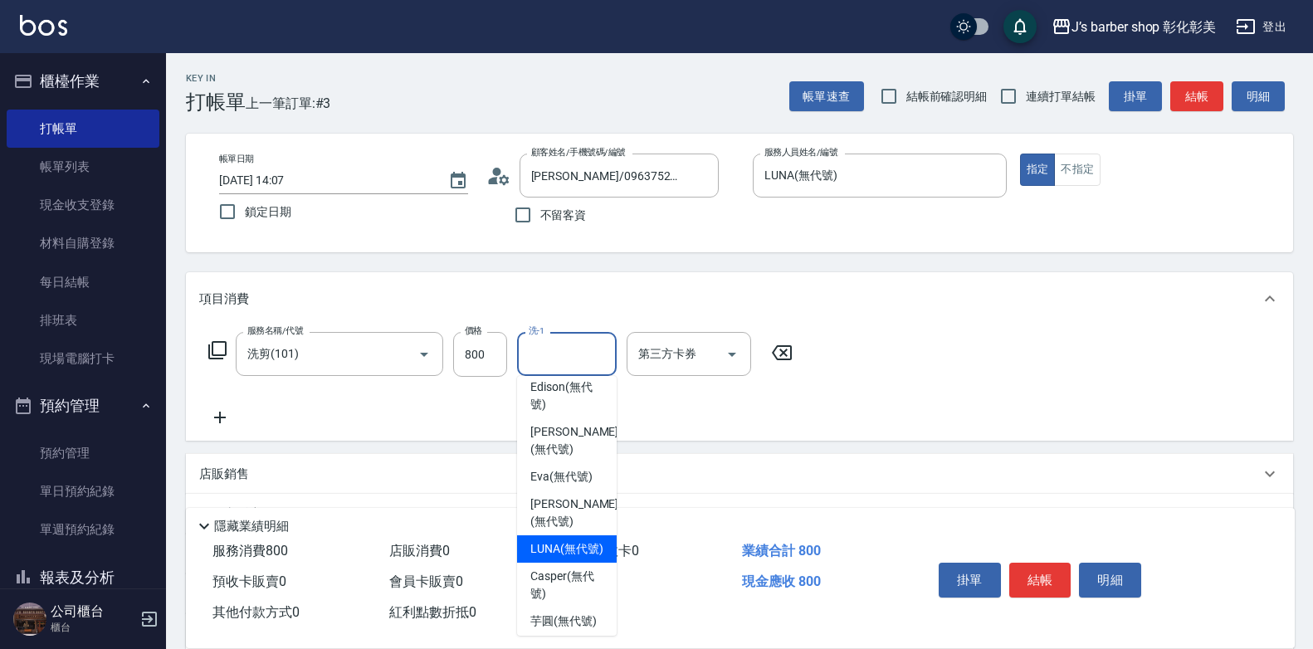
scroll to position [83, 0]
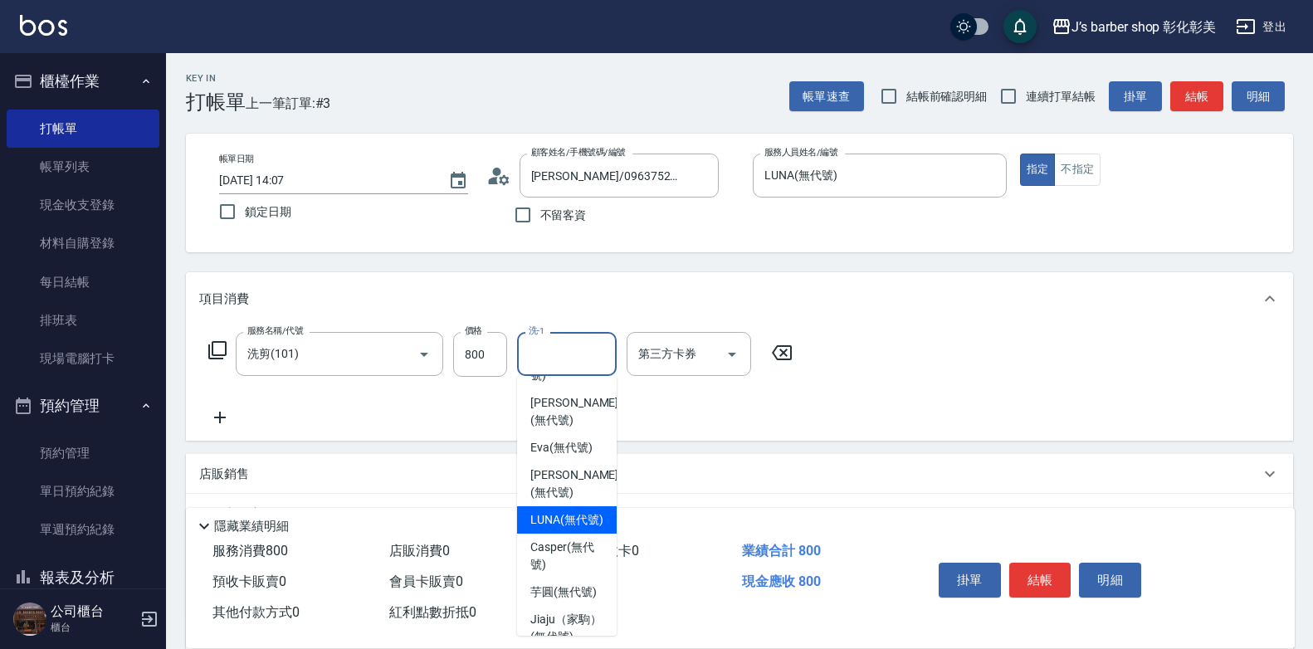
click at [587, 511] on span "LUNA (無代號)" at bounding box center [566, 519] width 73 height 17
type input "LUNA(無代號)"
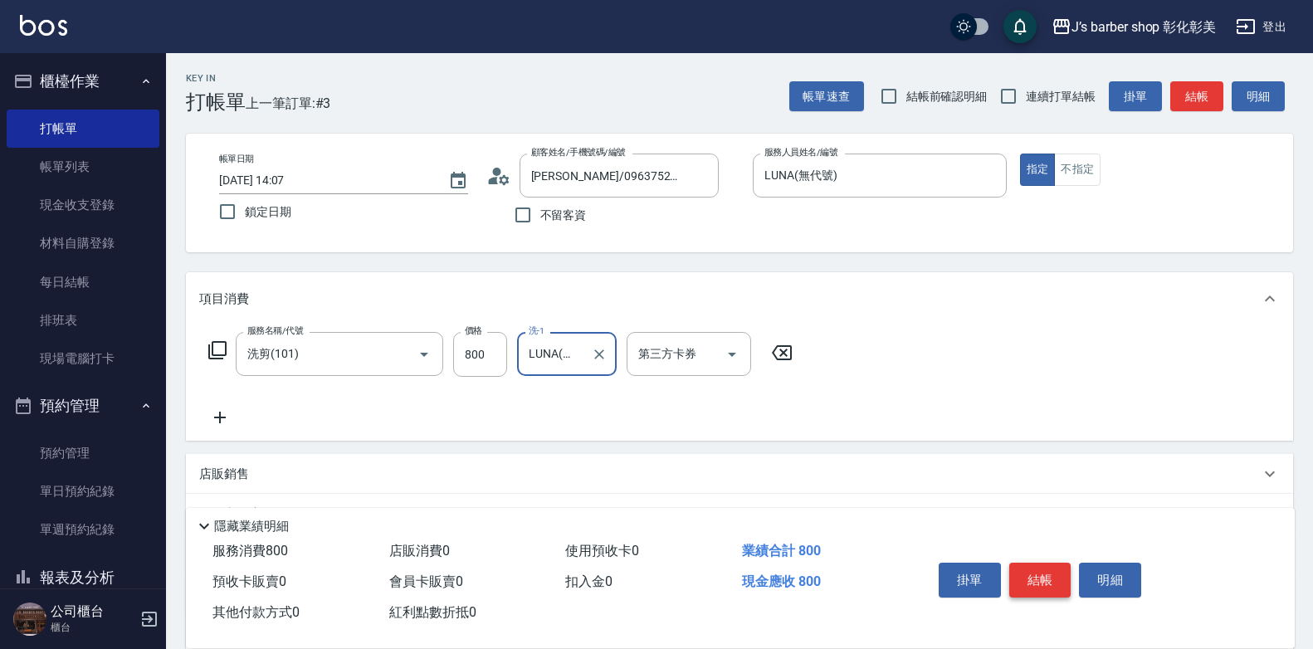
click at [1058, 563] on button "結帳" at bounding box center [1040, 580] width 62 height 35
click at [1058, 559] on div "掛單 結帳 明細" at bounding box center [1040, 582] width 217 height 52
